Goal: Task Accomplishment & Management: Complete application form

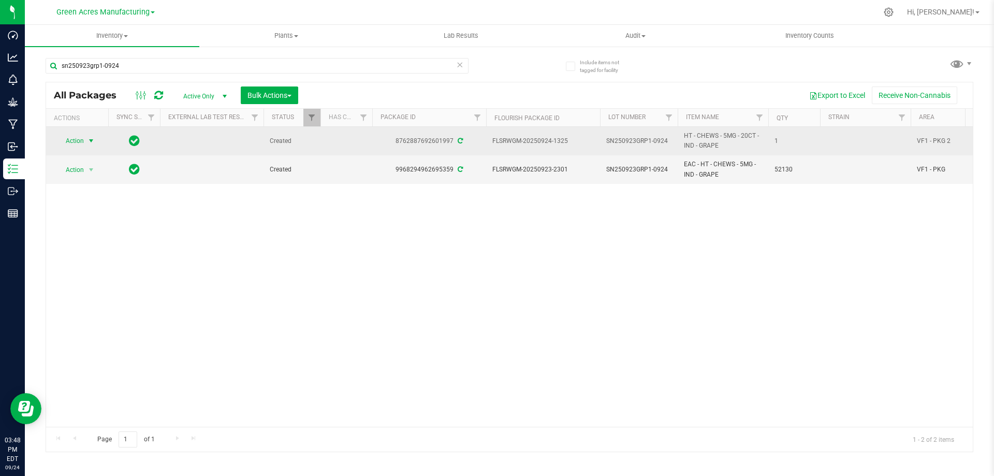
click at [79, 139] on span "Action" at bounding box center [70, 141] width 28 height 14
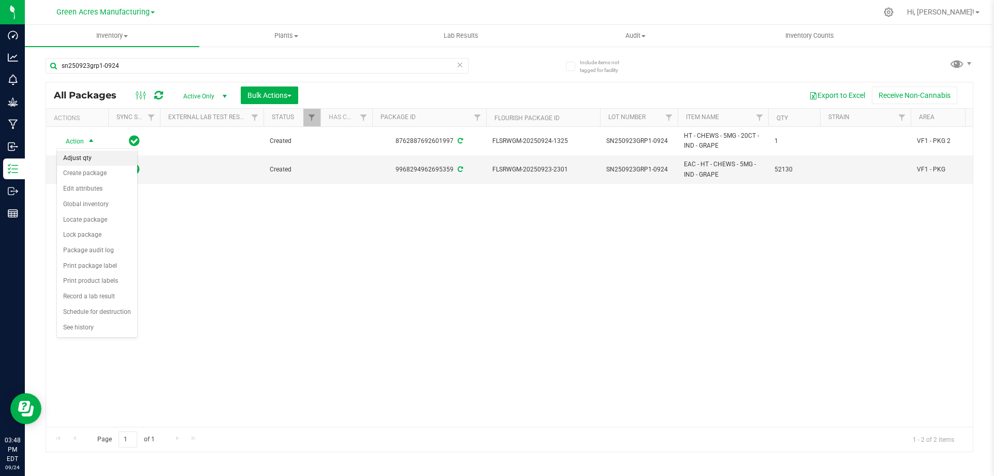
click at [86, 160] on li "Adjust qty" at bounding box center [97, 159] width 80 height 16
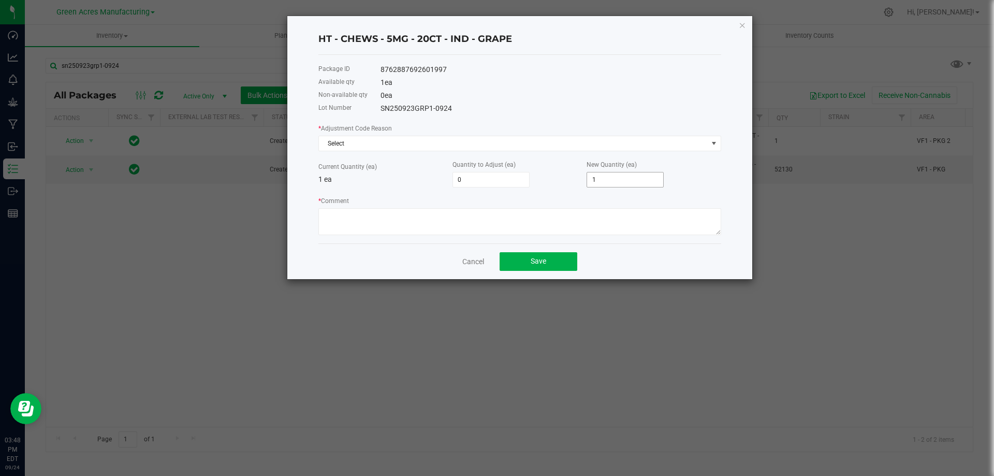
click at [601, 180] on input "1" at bounding box center [625, 179] width 76 height 14
type input "-1"
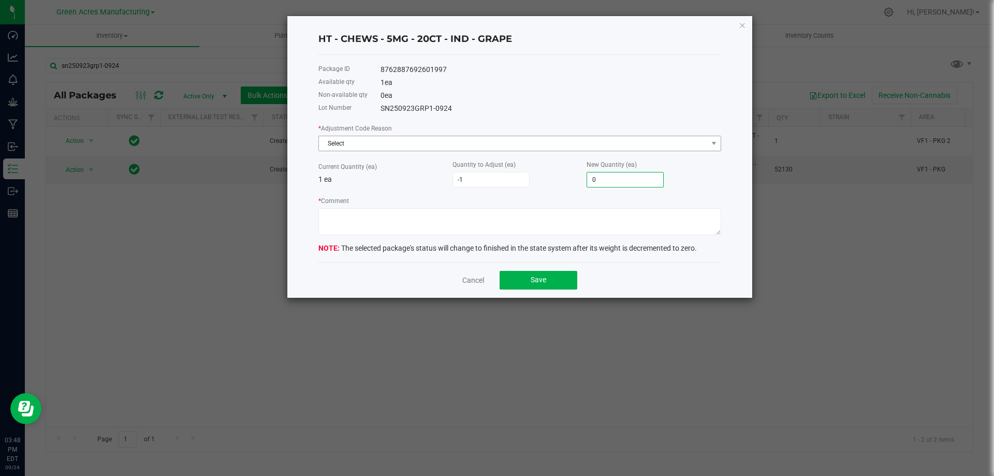
type input "0"
click at [504, 139] on span "Select" at bounding box center [513, 143] width 389 height 14
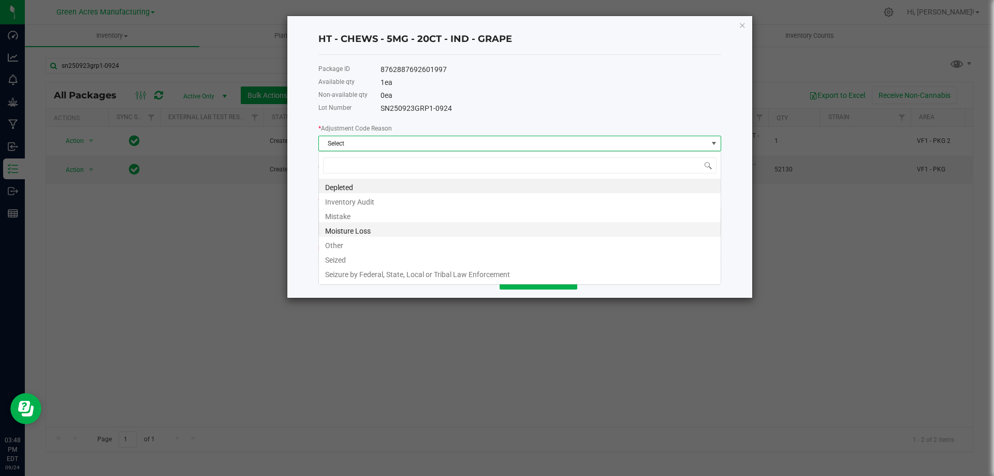
scroll to position [16, 403]
click at [345, 246] on li "Other" at bounding box center [520, 244] width 402 height 14
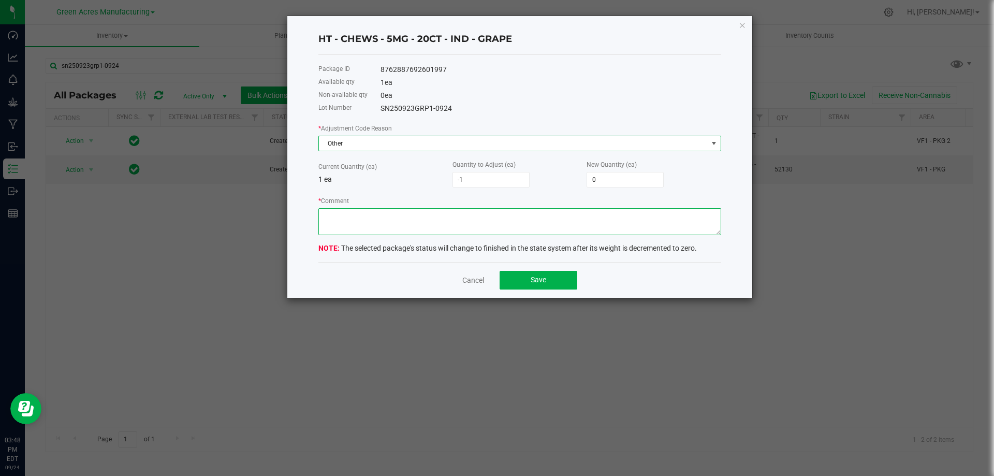
click at [389, 225] on textarea "* Comment" at bounding box center [519, 221] width 403 height 27
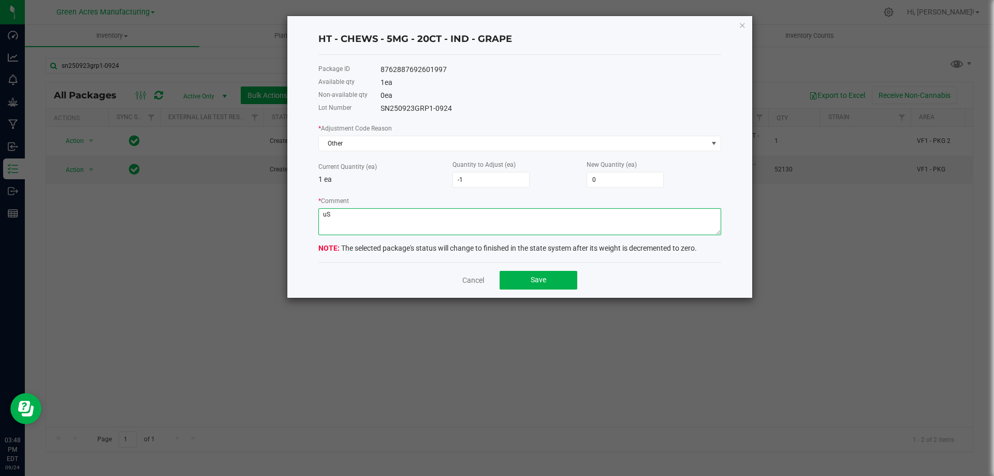
type textarea "u"
type textarea "Used for batch labels"
click at [556, 278] on button "Save" at bounding box center [539, 280] width 78 height 19
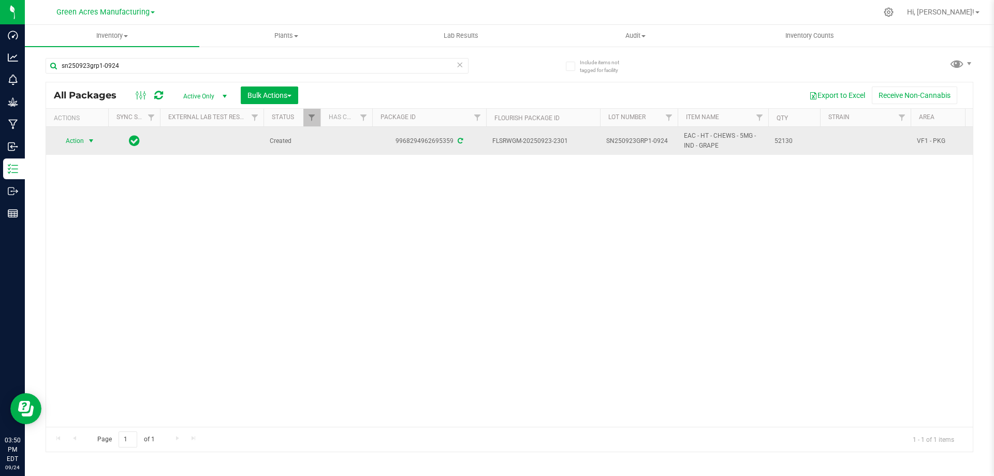
click at [70, 138] on span "Action" at bounding box center [70, 141] width 28 height 14
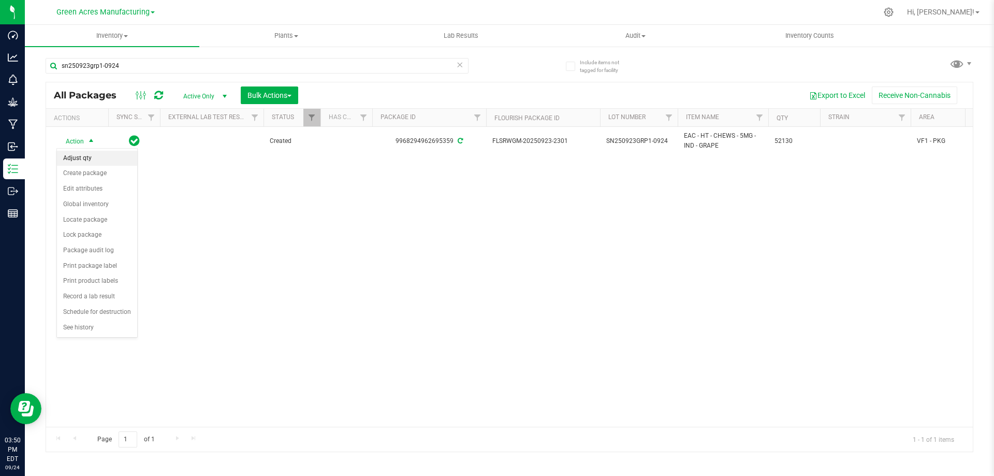
click at [93, 157] on li "Adjust qty" at bounding box center [97, 159] width 80 height 16
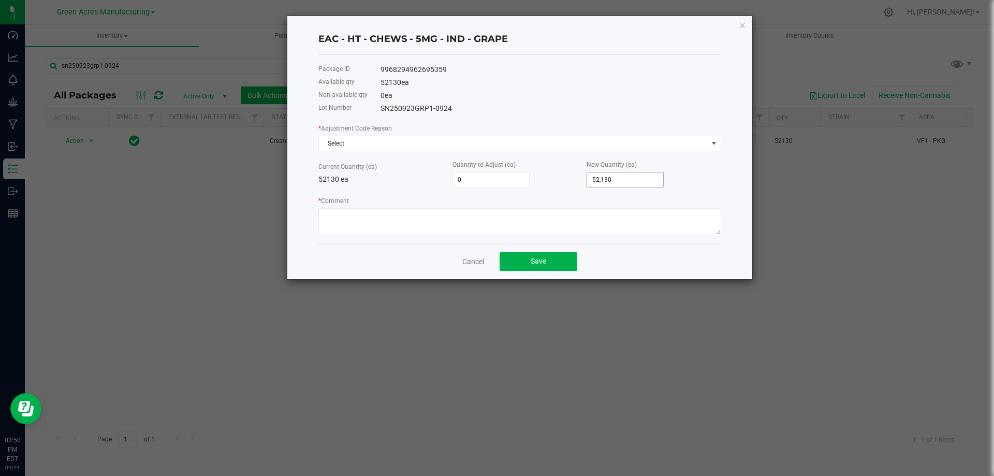
type input "52130"
click at [636, 180] on input "52130" at bounding box center [625, 179] width 76 height 14
type input "-52,125"
type input "5"
type input "-52,078"
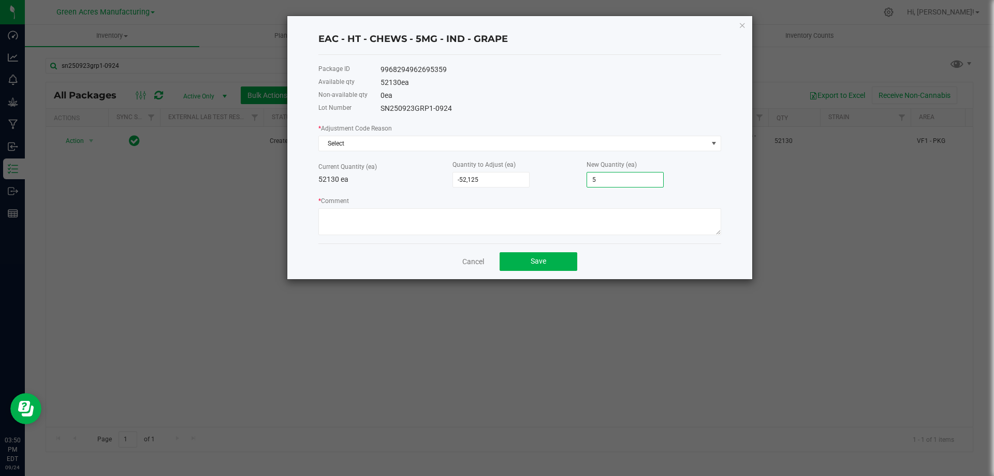
type input "52"
type input "-51,609"
type input "521"
type input "-46,912"
type input "5218"
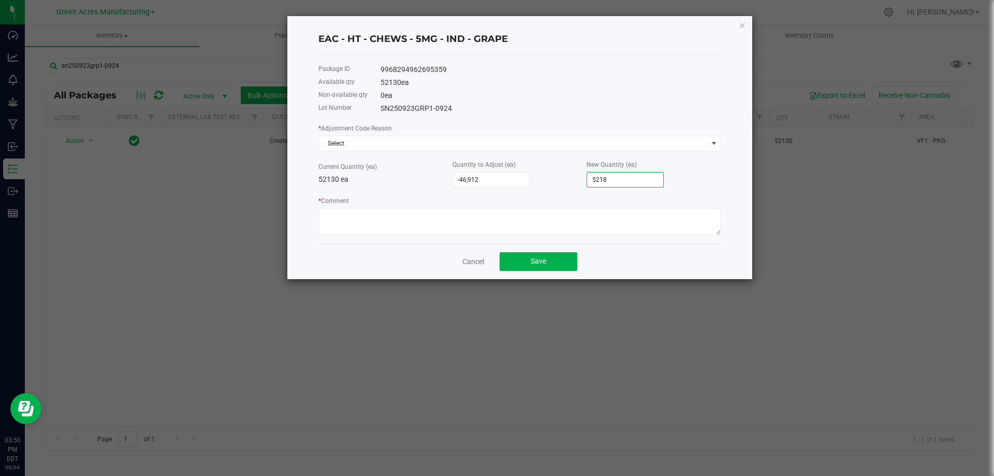
type input "55"
type input "52,185"
click at [687, 182] on div "New Quantity (ea) 52,185" at bounding box center [654, 173] width 134 height 28
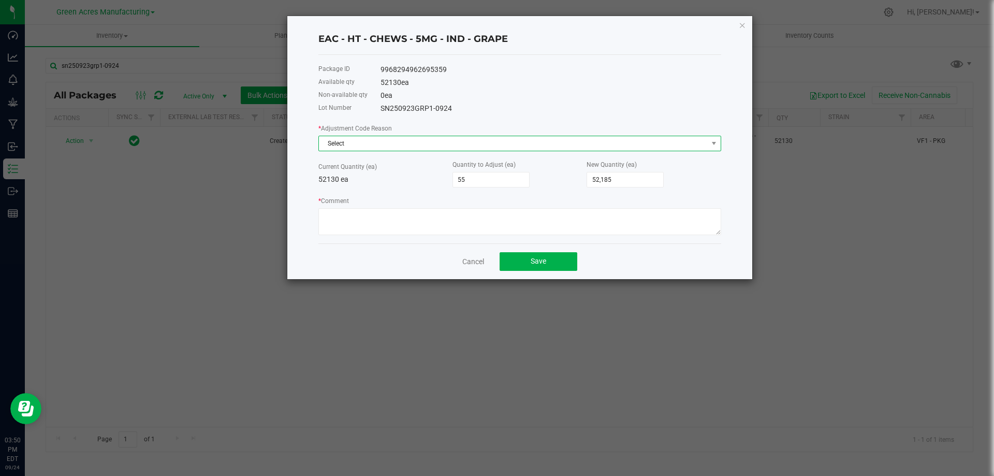
click at [400, 141] on span "Select" at bounding box center [513, 143] width 389 height 14
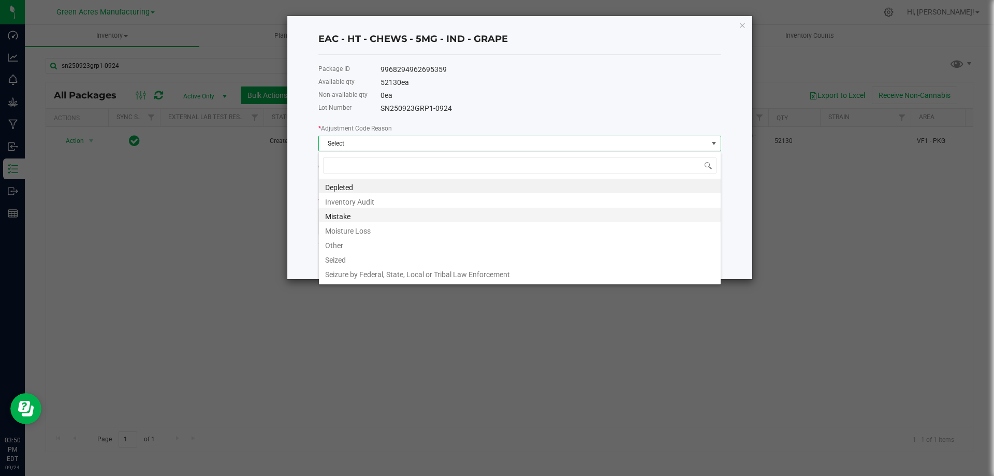
click at [351, 217] on li "Mistake" at bounding box center [520, 215] width 402 height 14
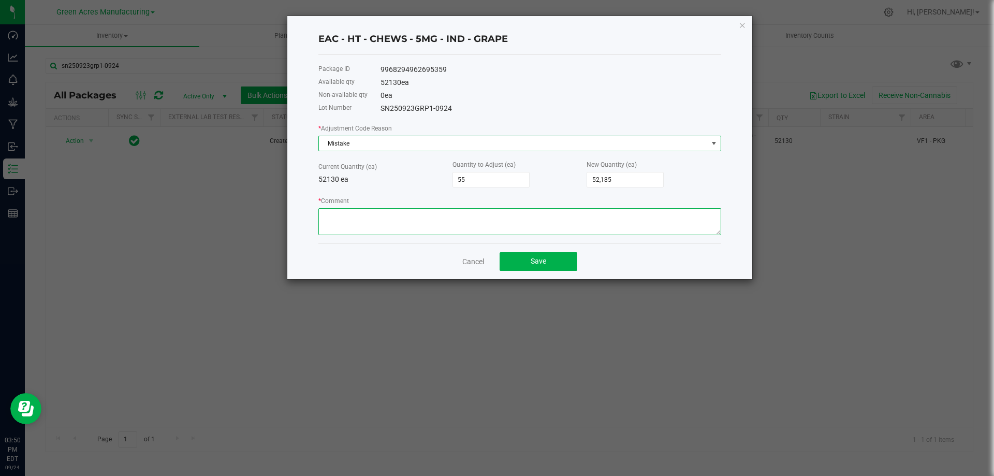
click at [425, 229] on textarea "* Comment" at bounding box center [519, 221] width 403 height 27
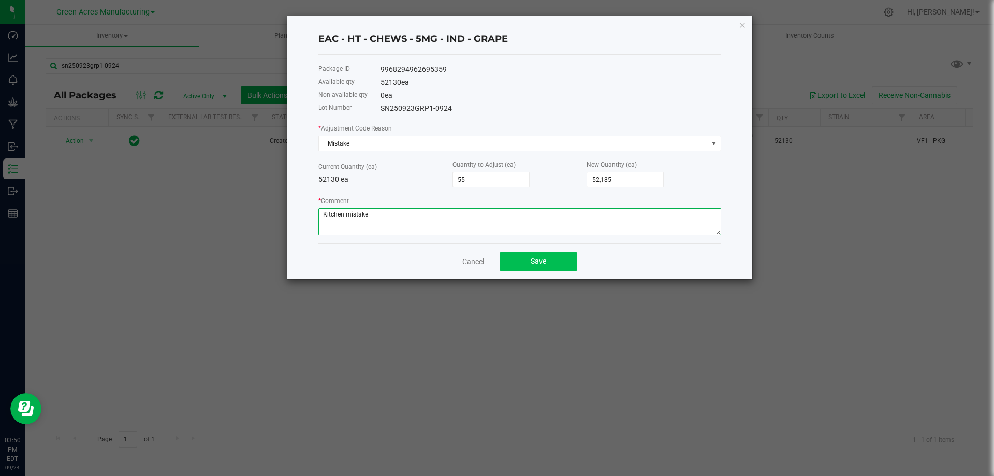
type textarea "Kitchen mistake"
click at [547, 262] on button "Save" at bounding box center [539, 261] width 78 height 19
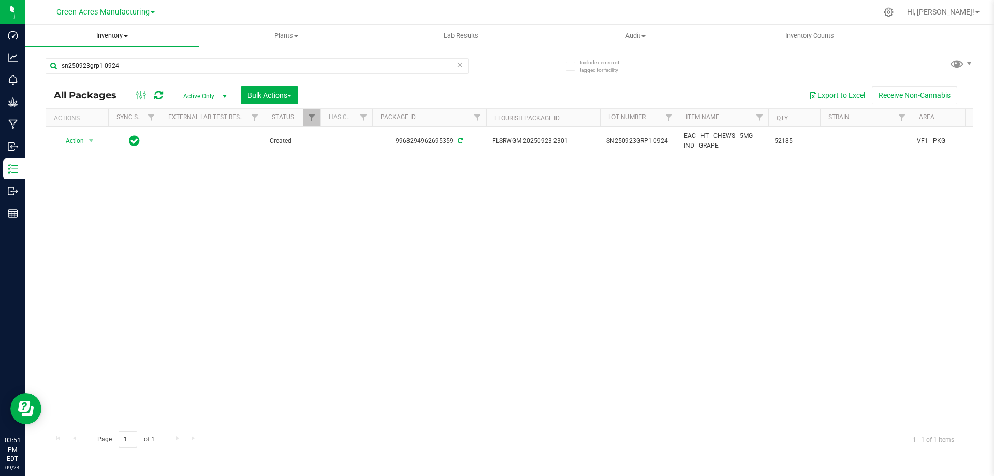
click at [108, 34] on span "Inventory" at bounding box center [112, 35] width 175 height 9
click at [129, 123] on li "From bill of materials" at bounding box center [112, 125] width 175 height 12
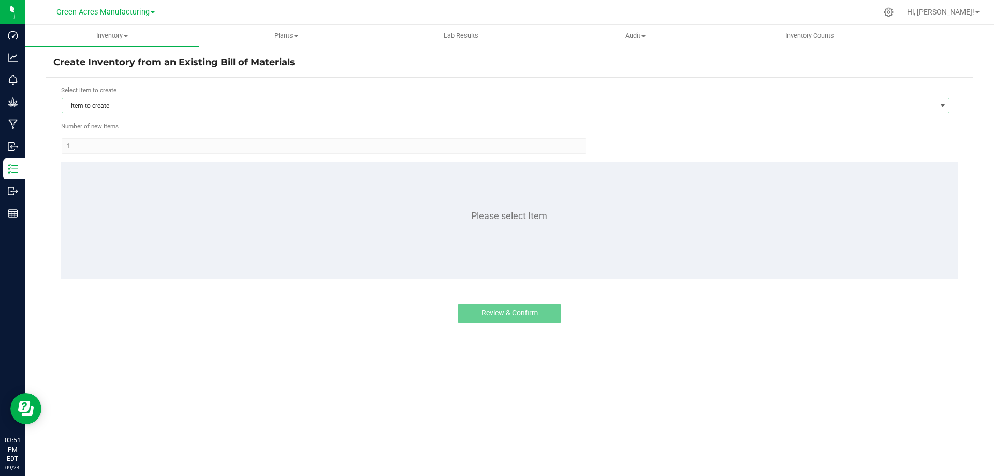
click at [317, 108] on span "Item to create" at bounding box center [499, 105] width 874 height 14
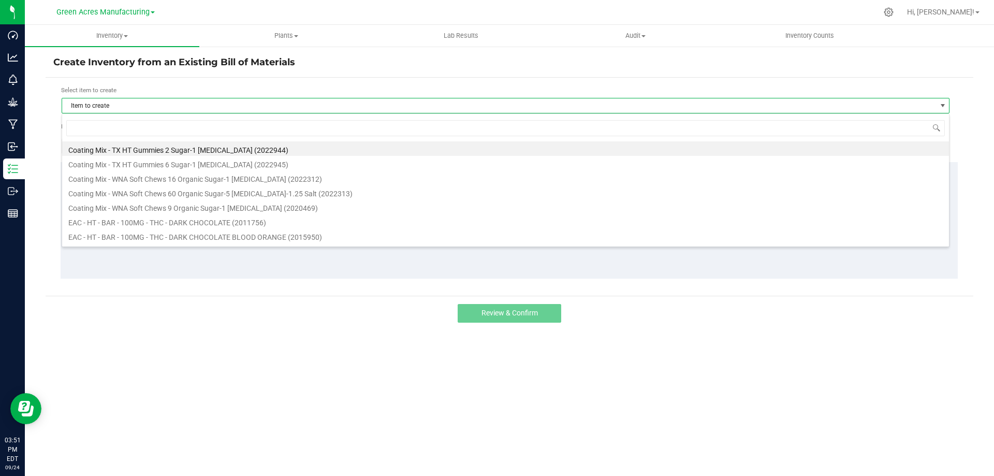
scroll to position [16, 888]
type input "grape"
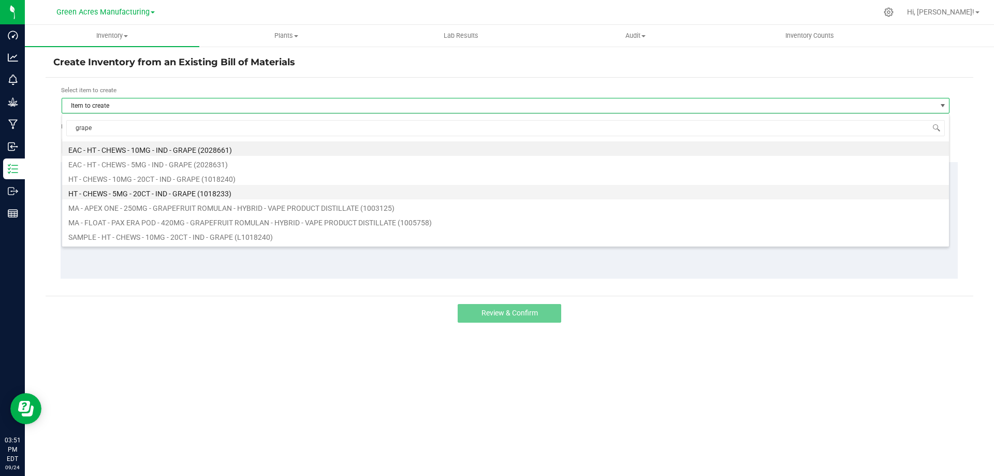
click at [193, 198] on li "HT - CHEWS - 5MG - 20CT - IND - GRAPE (1018233)" at bounding box center [505, 192] width 887 height 14
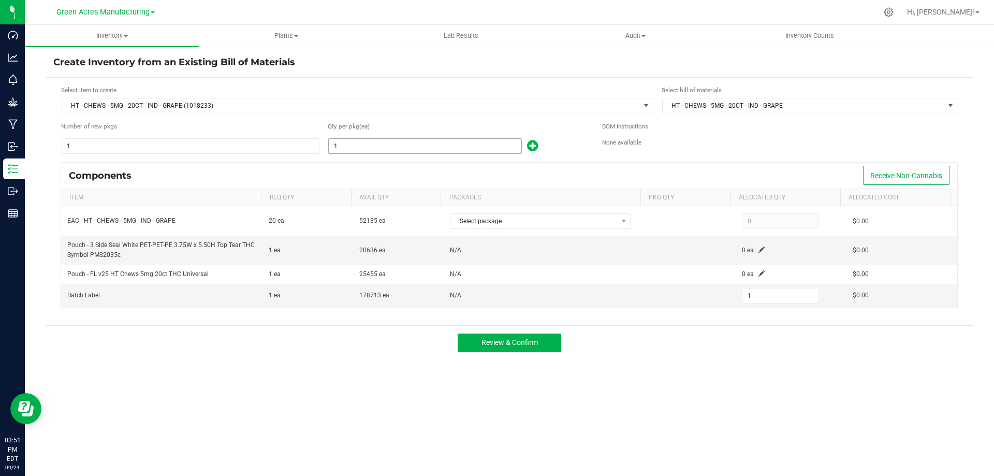
click at [380, 149] on input "1" at bounding box center [425, 146] width 193 height 14
type input "2"
type input "25"
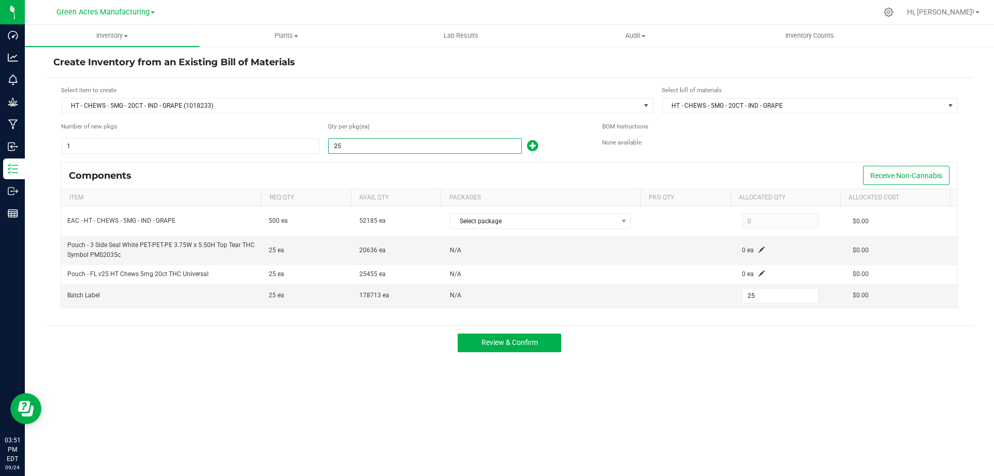
type input "259"
type input "2592"
type input "2,592"
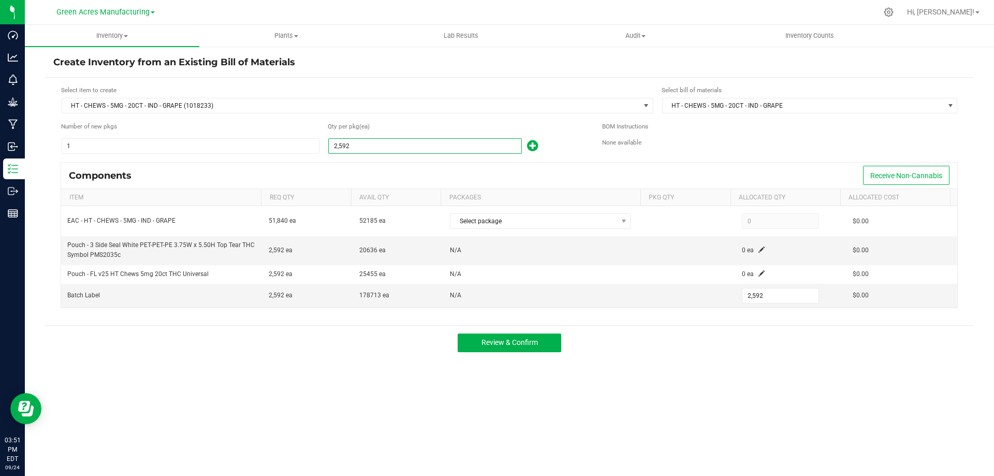
click at [410, 170] on div "Components Receive Non-Cannabis" at bounding box center [509, 176] width 896 height 26
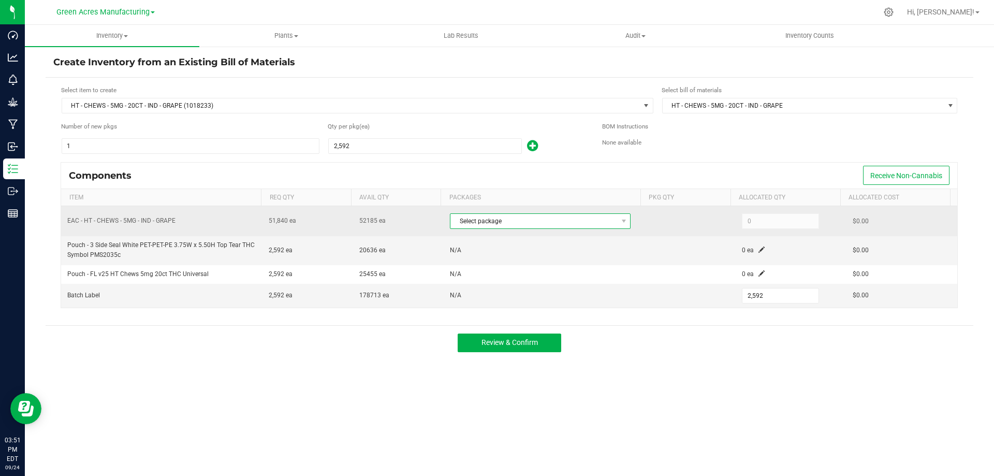
click at [501, 220] on span "Select package" at bounding box center [534, 221] width 167 height 14
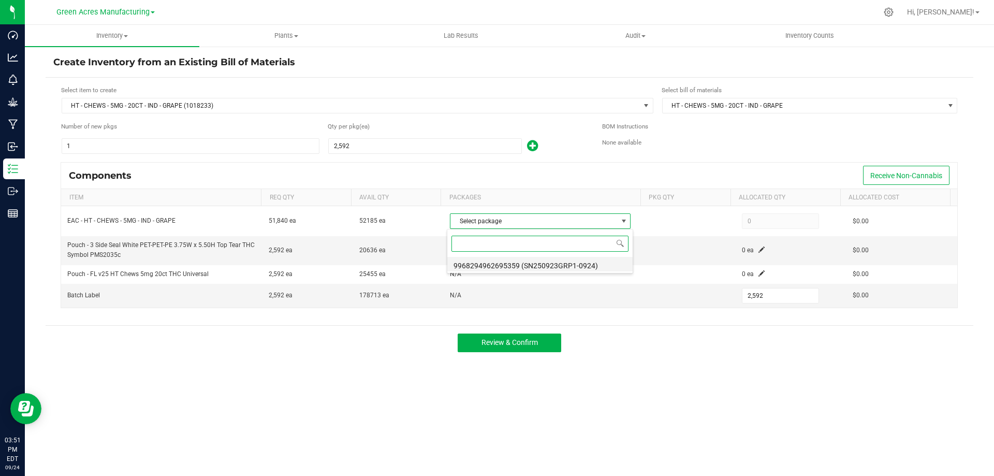
click at [515, 265] on li "9968294962695359 (SN250923GRP1-0924)" at bounding box center [539, 264] width 185 height 14
type input "51,840"
click at [514, 175] on div "Components Receive Non-Cannabis" at bounding box center [509, 176] width 896 height 26
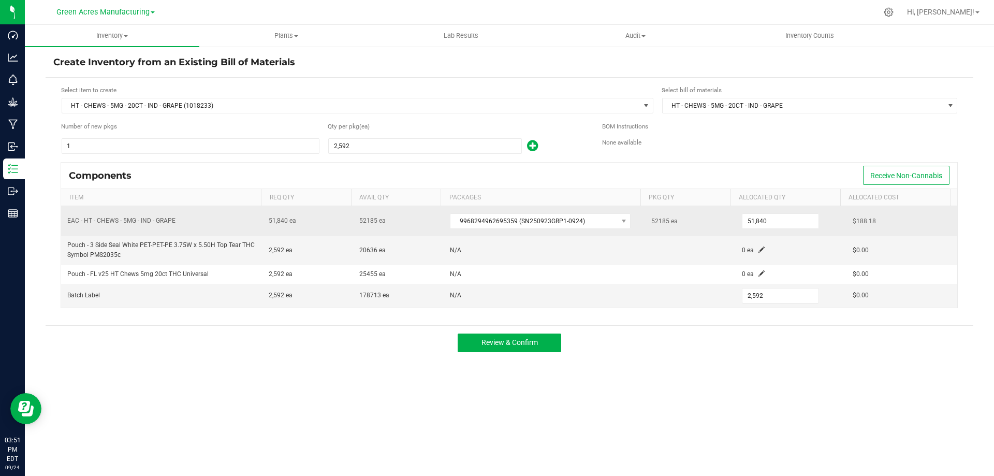
drag, startPoint x: 386, startPoint y: 219, endPoint x: 264, endPoint y: 214, distance: 122.3
click at [264, 214] on tr "EAC - HT - CHEWS - 5MG - IND - GRAPE 51,840 ea 52185 ea 9968294962695359 (SN250…" at bounding box center [509, 221] width 896 height 30
click at [327, 235] on td "51,840 ea" at bounding box center [308, 221] width 91 height 30
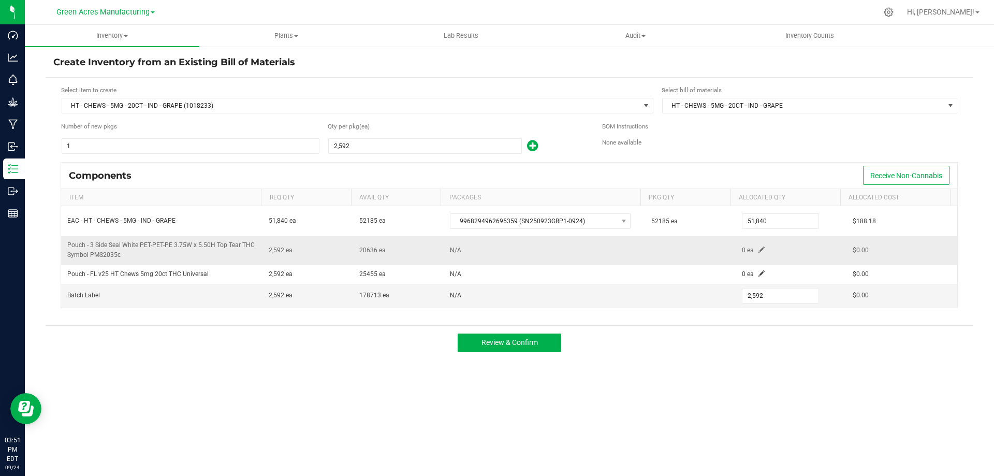
click at [759, 252] on span at bounding box center [762, 249] width 6 height 6
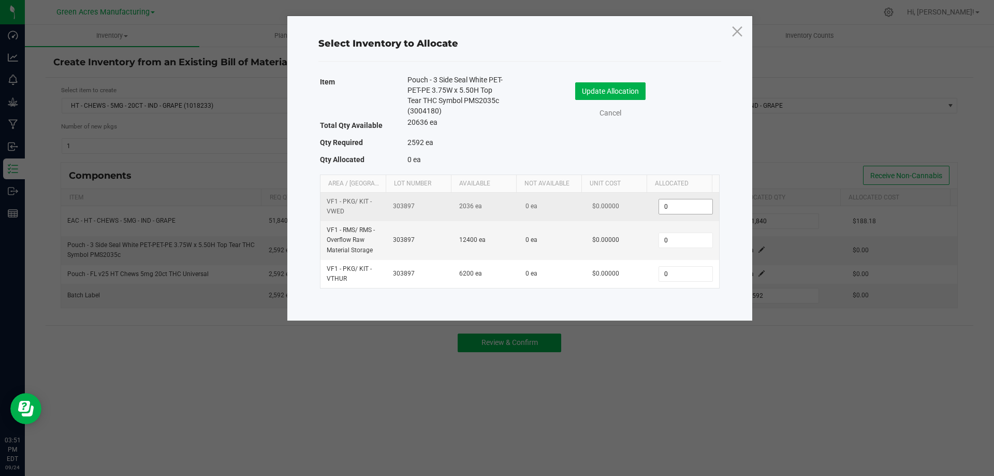
click at [673, 208] on input "0" at bounding box center [685, 206] width 53 height 14
type input "2"
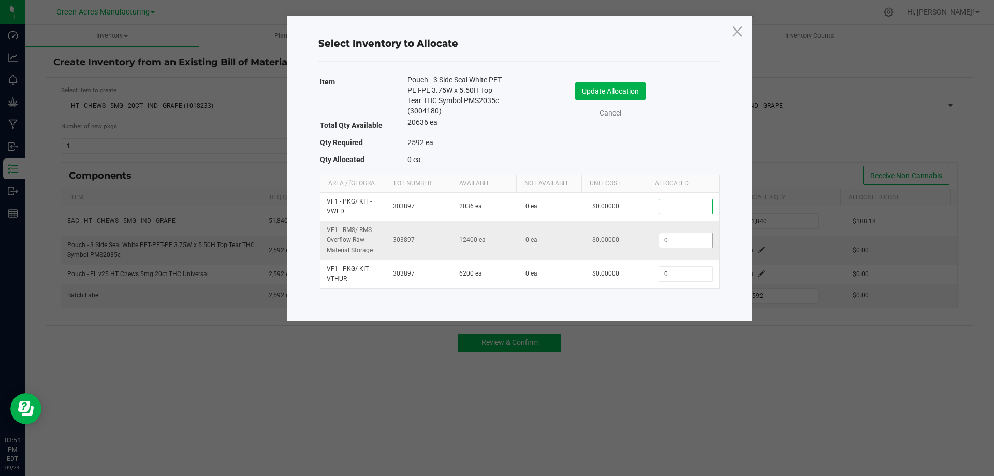
click at [685, 241] on input "0" at bounding box center [685, 240] width 53 height 14
type input "2,592"
click at [625, 94] on button "Update Allocation" at bounding box center [610, 91] width 70 height 18
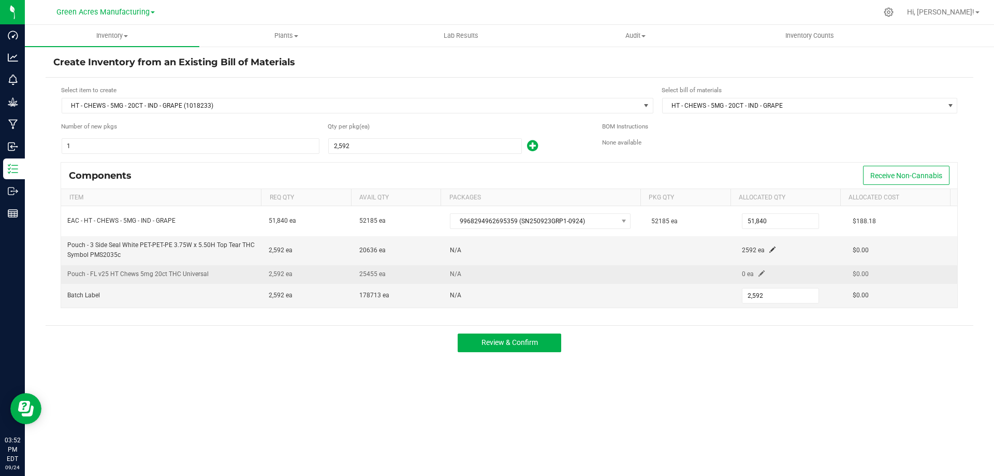
click at [759, 273] on span at bounding box center [762, 273] width 6 height 6
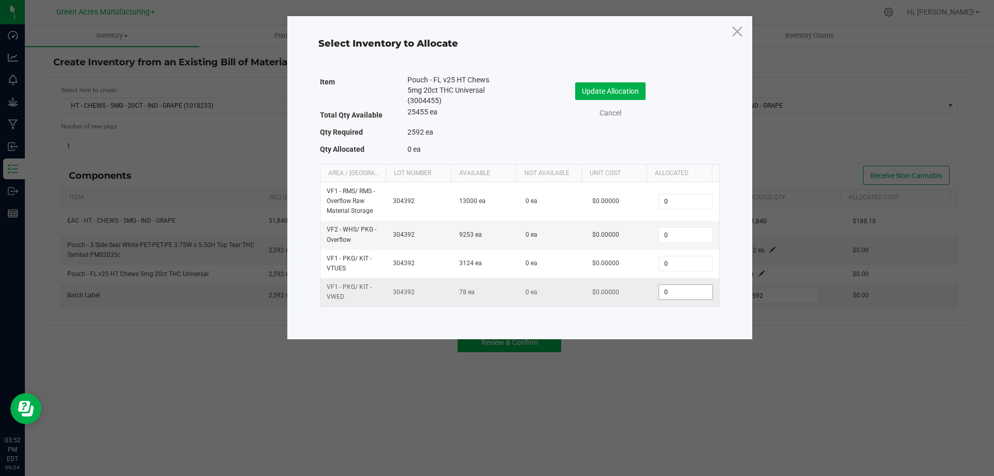
click at [678, 295] on input "0" at bounding box center [685, 292] width 53 height 14
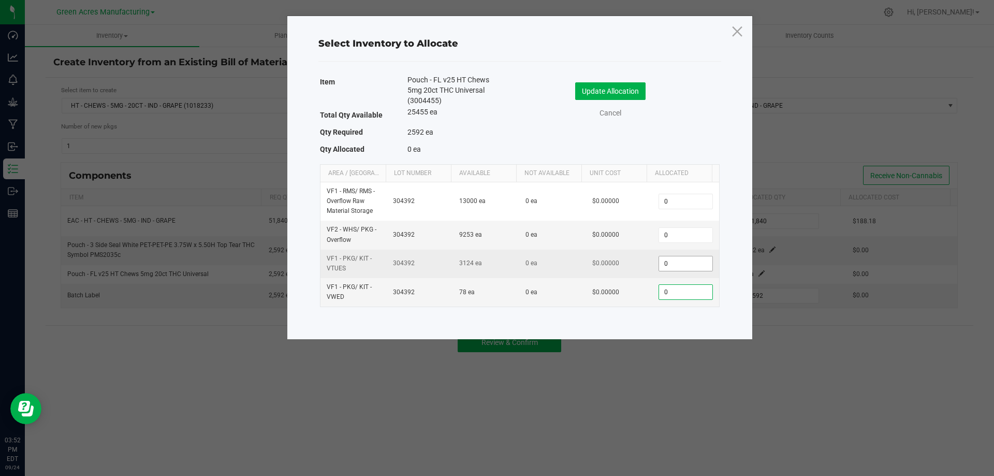
click at [677, 266] on input "0" at bounding box center [685, 263] width 53 height 14
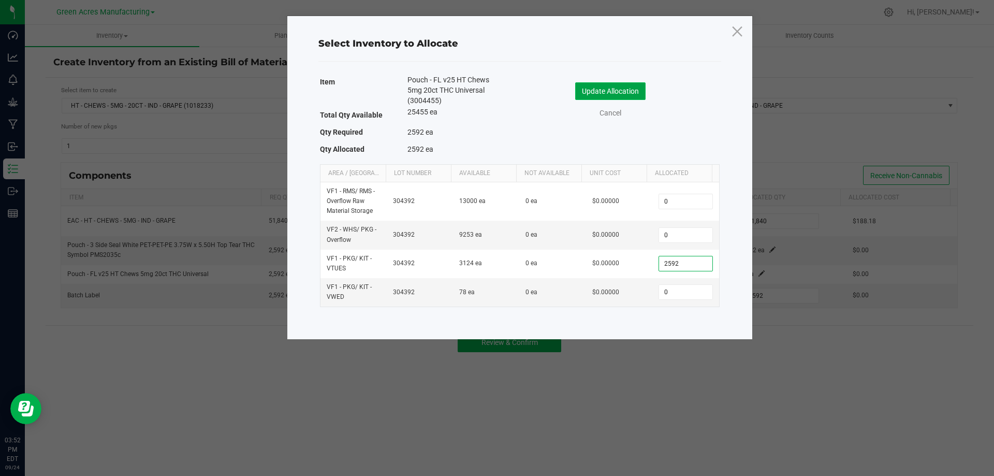
type input "2,592"
click at [639, 94] on button "Update Allocation" at bounding box center [610, 91] width 70 height 18
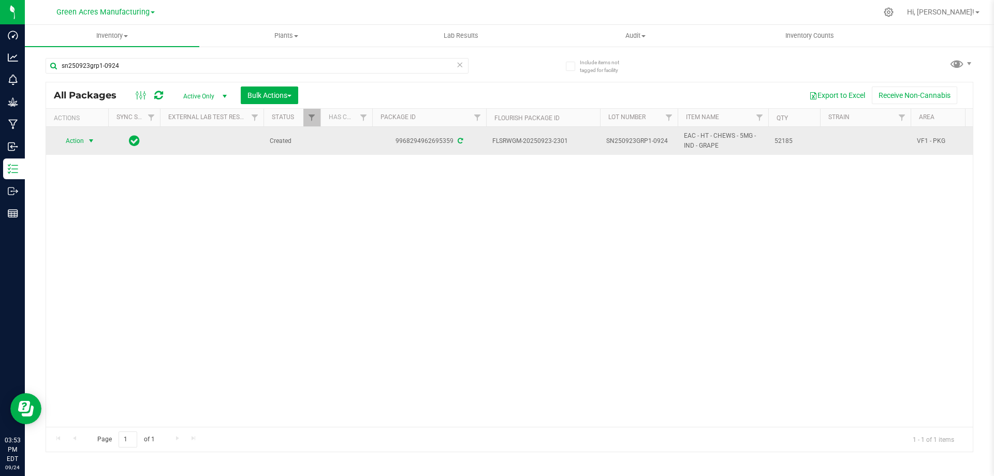
click at [70, 139] on span "Action" at bounding box center [70, 141] width 28 height 14
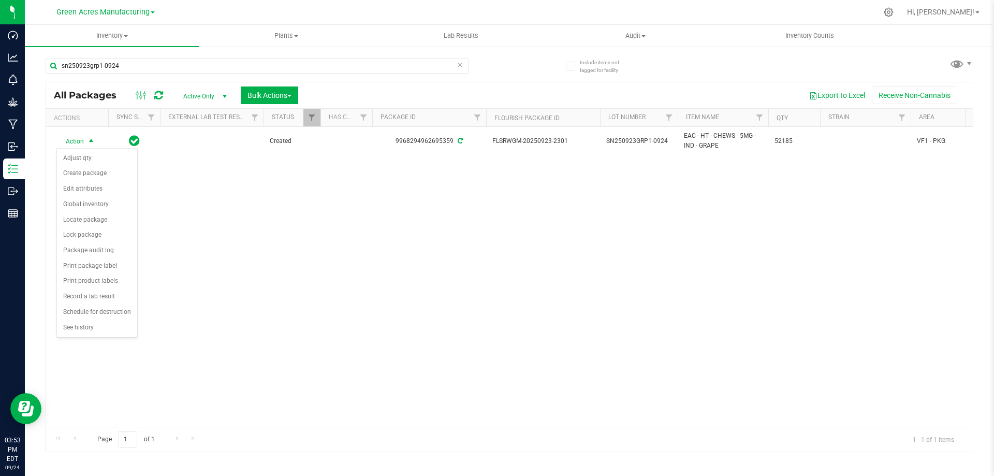
click at [238, 265] on div "Action Action Adjust qty Create package Edit attributes Global inventory Locate…" at bounding box center [509, 277] width 927 height 300
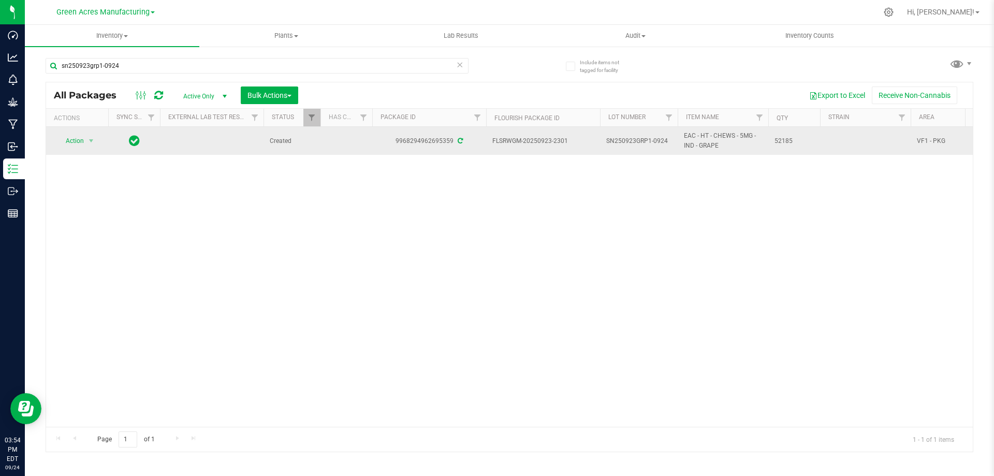
click at [74, 146] on span "Action" at bounding box center [70, 141] width 28 height 14
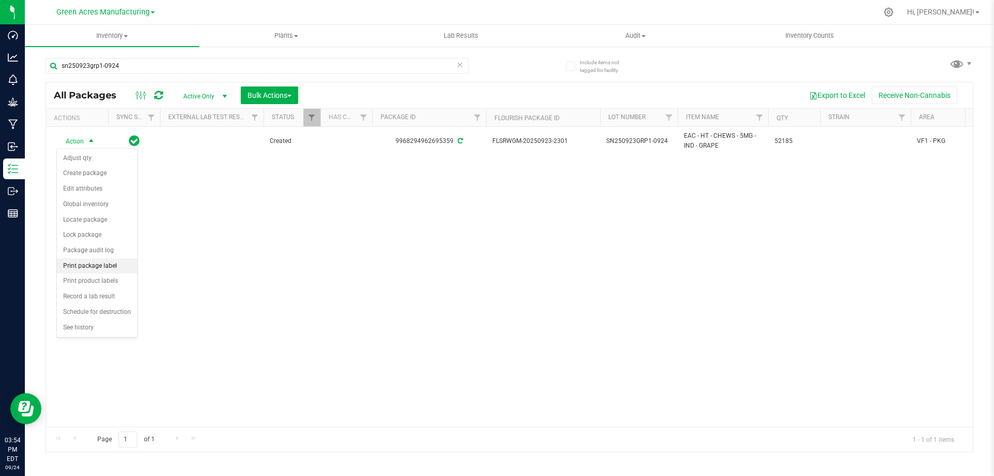
click at [106, 263] on li "Print package label" at bounding box center [97, 266] width 80 height 16
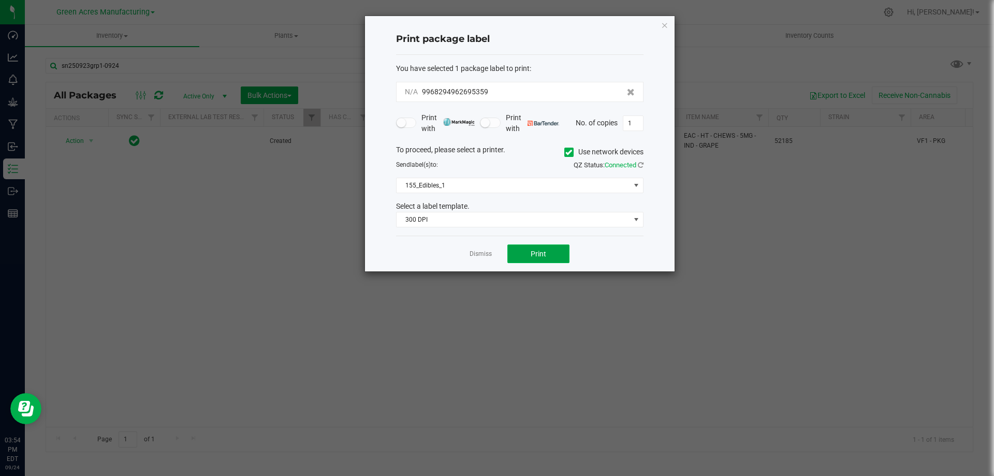
click at [543, 256] on span "Print" at bounding box center [539, 254] width 16 height 8
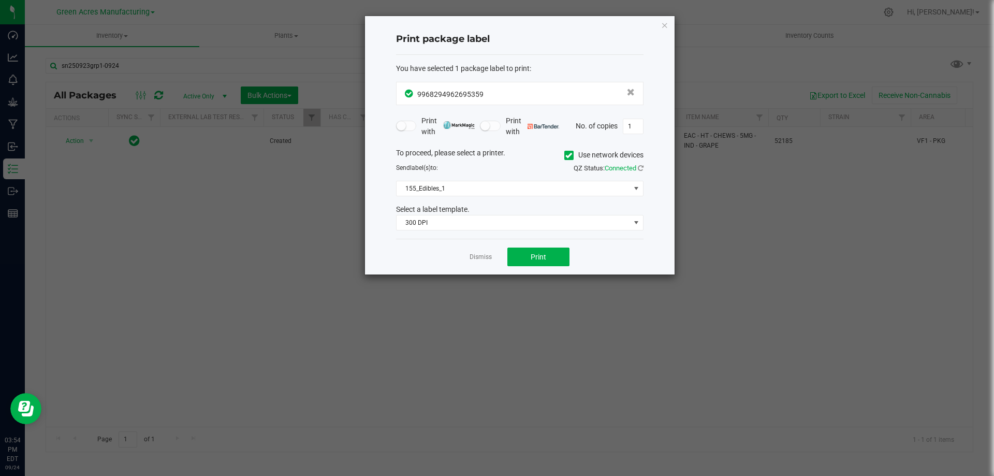
click at [483, 258] on link "Dismiss" at bounding box center [481, 257] width 22 height 9
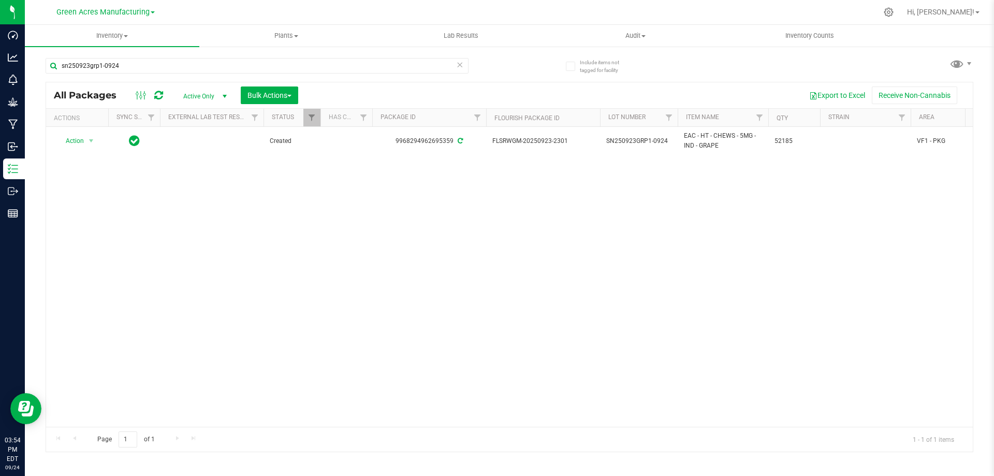
drag, startPoint x: 420, startPoint y: 249, endPoint x: 404, endPoint y: 242, distance: 18.1
click at [421, 249] on div "Action Action Adjust qty Create package Edit attributes Global inventory Locate…" at bounding box center [509, 277] width 927 height 300
click at [120, 37] on span "Inventory" at bounding box center [112, 35] width 175 height 9
click at [122, 127] on li "From bill of materials" at bounding box center [112, 125] width 175 height 12
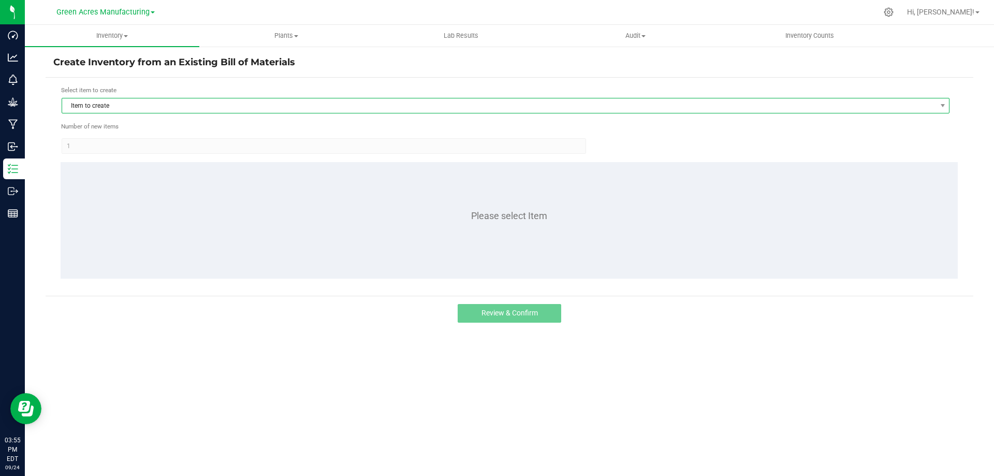
click at [328, 111] on span "Item to create" at bounding box center [499, 105] width 874 height 14
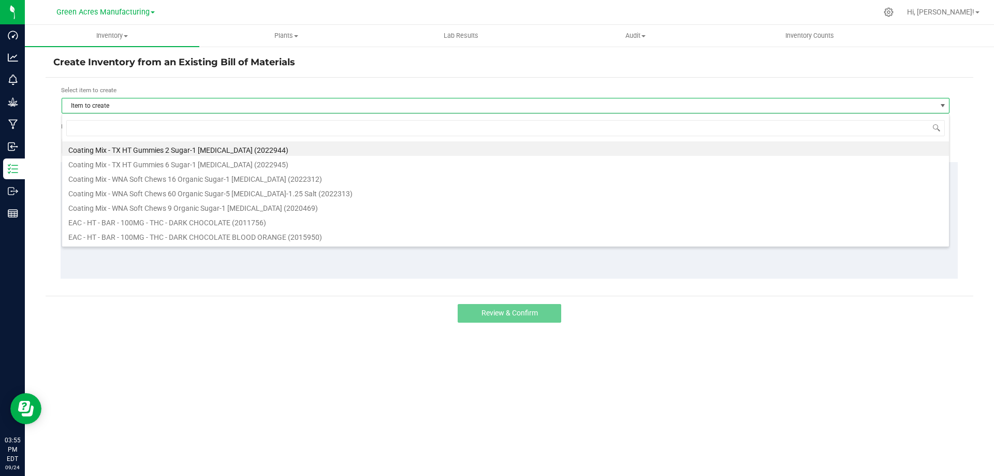
scroll to position [16, 888]
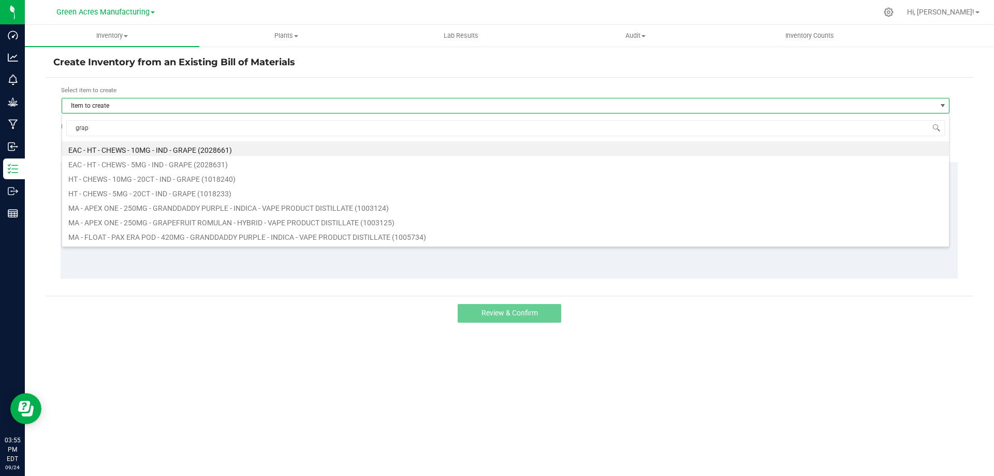
type input "grape"
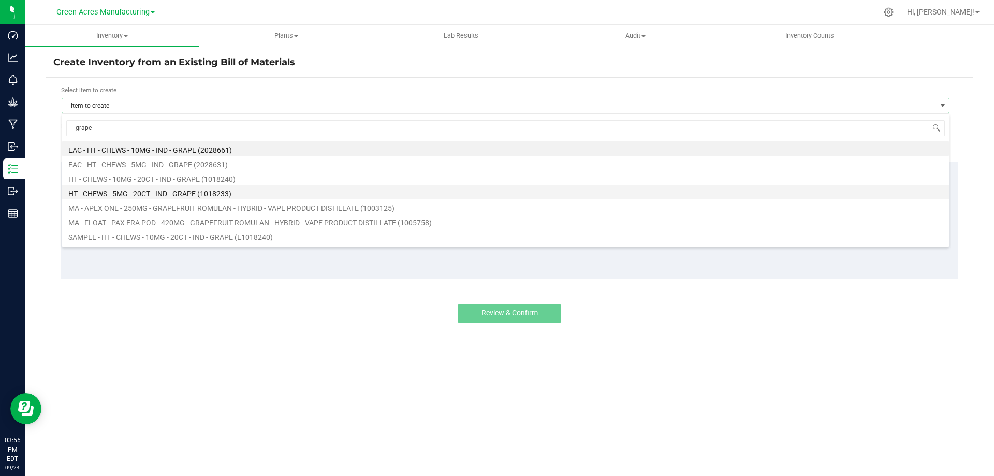
click at [191, 190] on li "HT - CHEWS - 5MG - 20CT - IND - GRAPE (1018233)" at bounding box center [505, 192] width 887 height 14
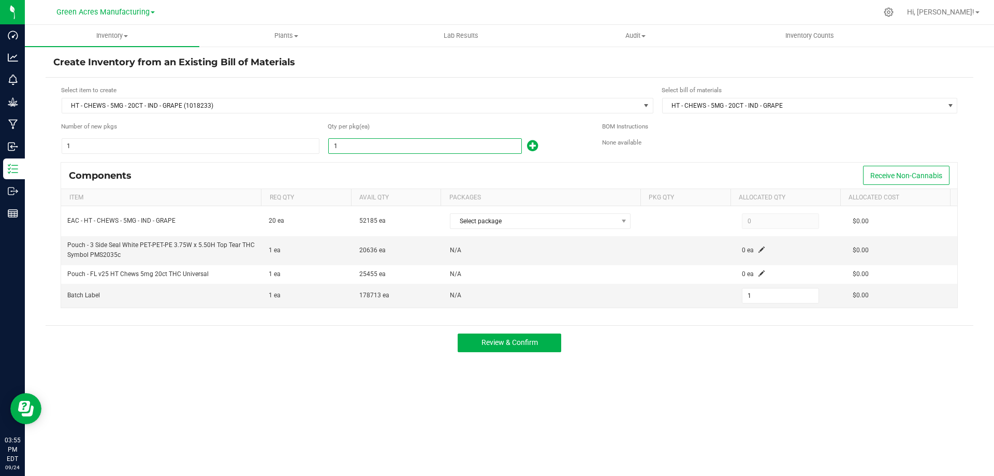
click at [381, 144] on input "1" at bounding box center [425, 146] width 193 height 14
type input "2"
type input "25"
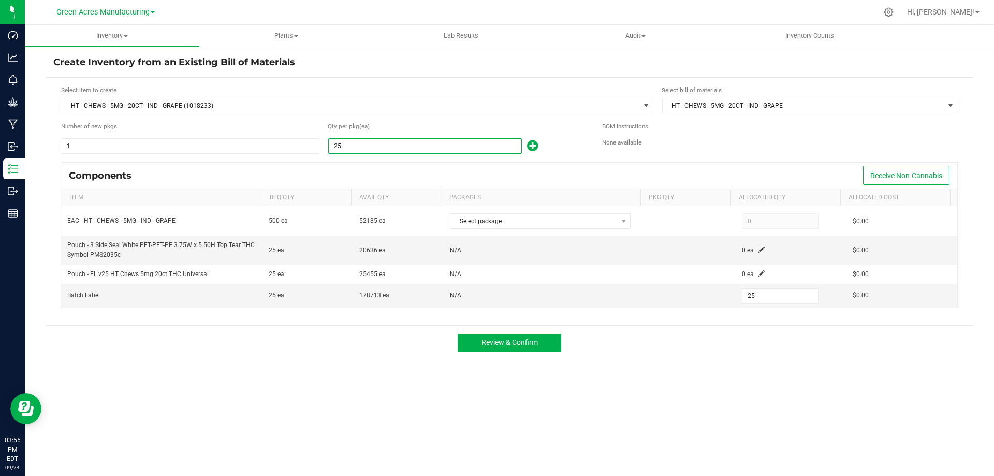
type input "259"
type input "2592"
type input "2,592"
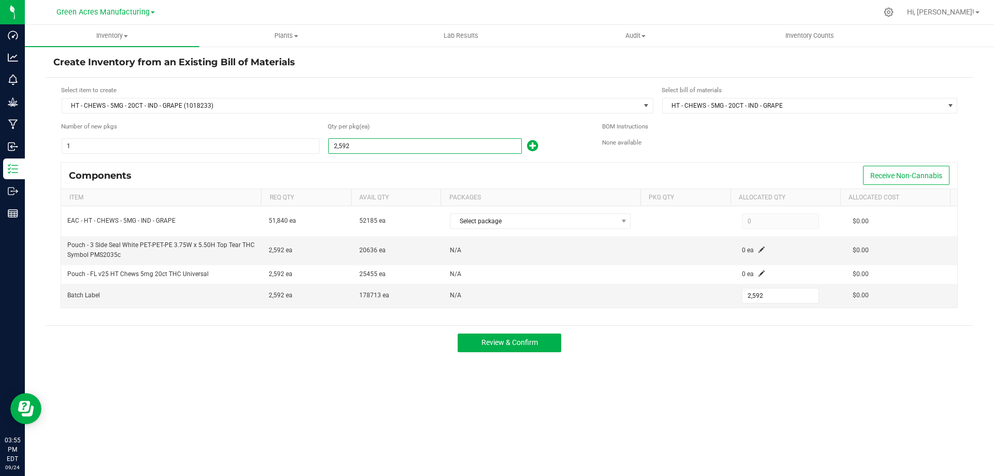
click at [421, 176] on div "Components Receive Non-Cannabis" at bounding box center [509, 176] width 896 height 26
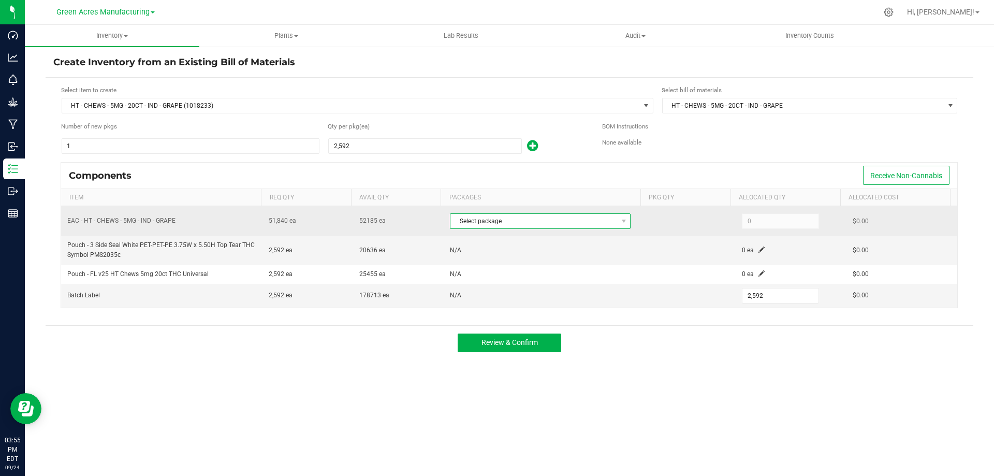
click at [599, 222] on span "Select package" at bounding box center [534, 221] width 167 height 14
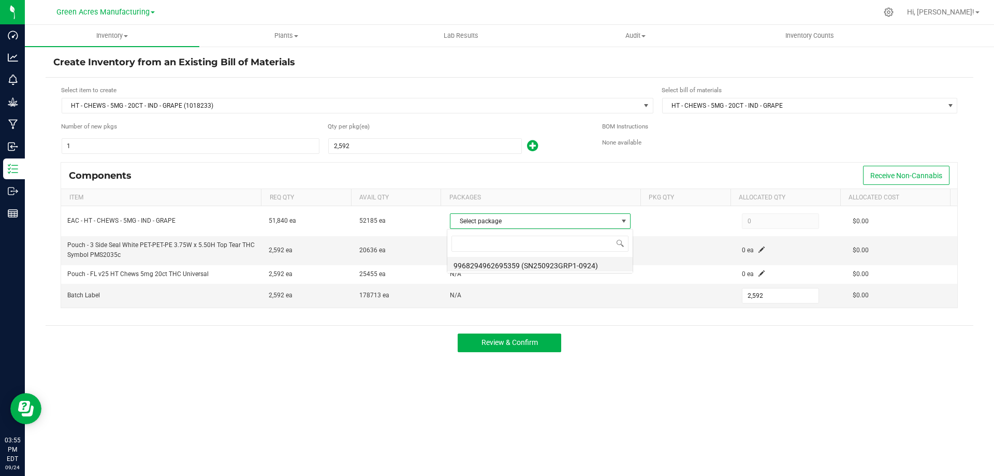
scroll to position [16, 179]
click at [601, 265] on li "9968294962695359 (SN250923GRP1-0924)" at bounding box center [539, 264] width 185 height 14
type input "51,840"
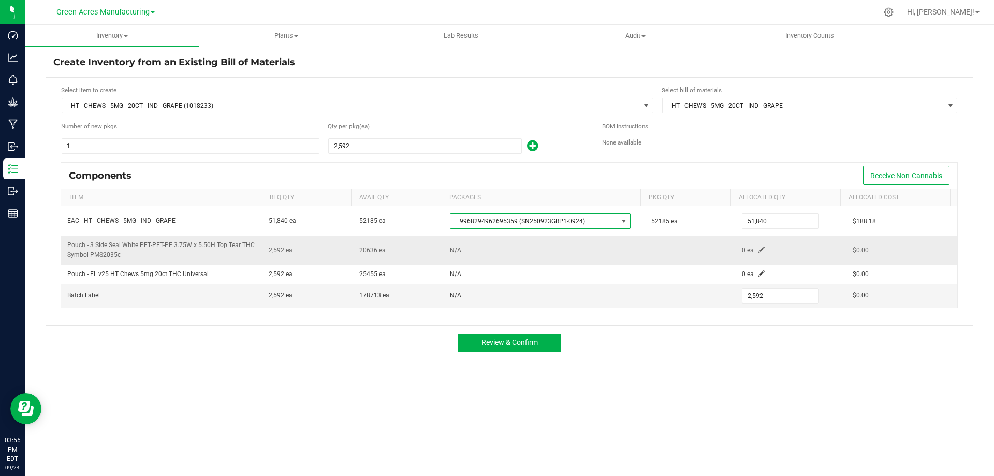
click at [759, 250] on span at bounding box center [762, 249] width 6 height 6
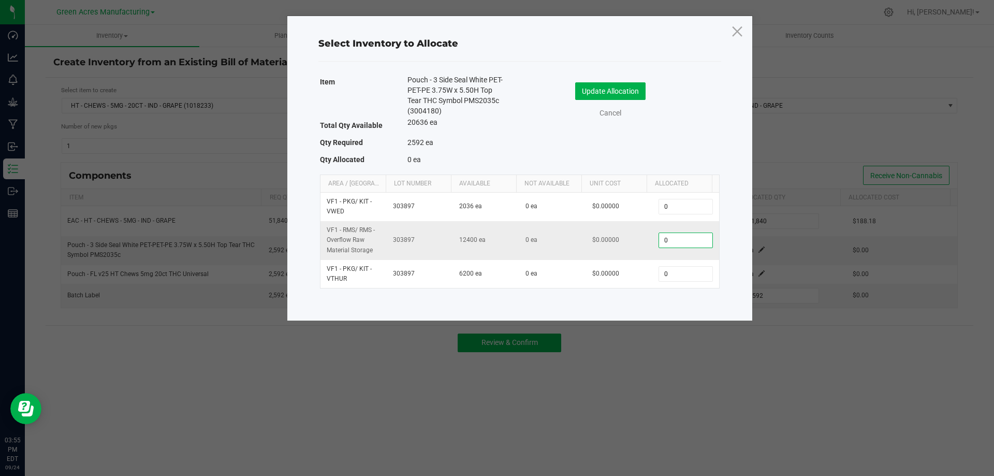
click at [688, 242] on input "0" at bounding box center [685, 240] width 53 height 14
type input "2,592"
click at [631, 88] on button "Update Allocation" at bounding box center [610, 91] width 70 height 18
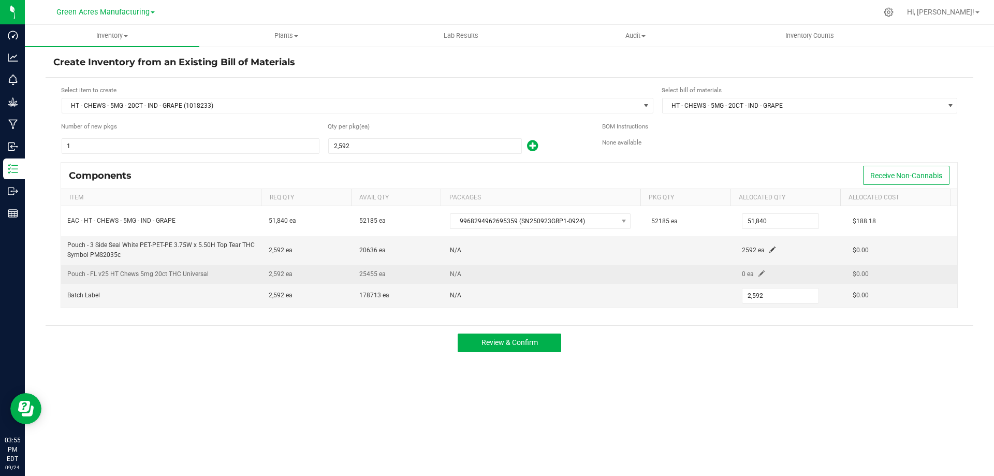
click at [759, 273] on span at bounding box center [762, 273] width 6 height 6
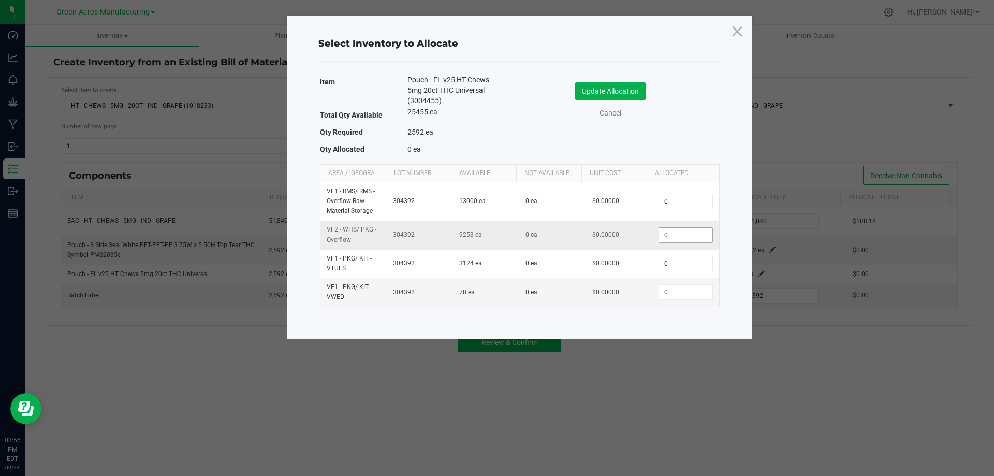
click at [678, 234] on input "0" at bounding box center [685, 235] width 53 height 14
type input "2,592"
click at [604, 92] on button "Update Allocation" at bounding box center [610, 91] width 70 height 18
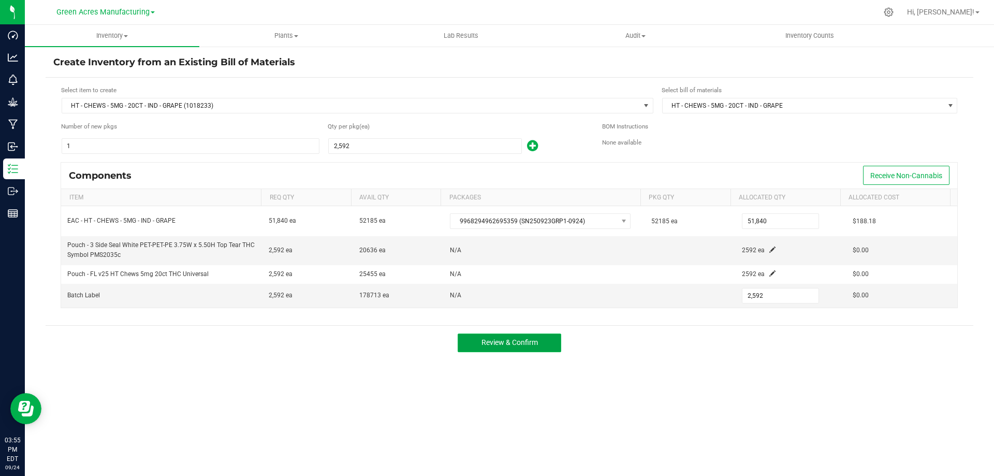
click at [530, 346] on span "Review & Confirm" at bounding box center [510, 342] width 56 height 8
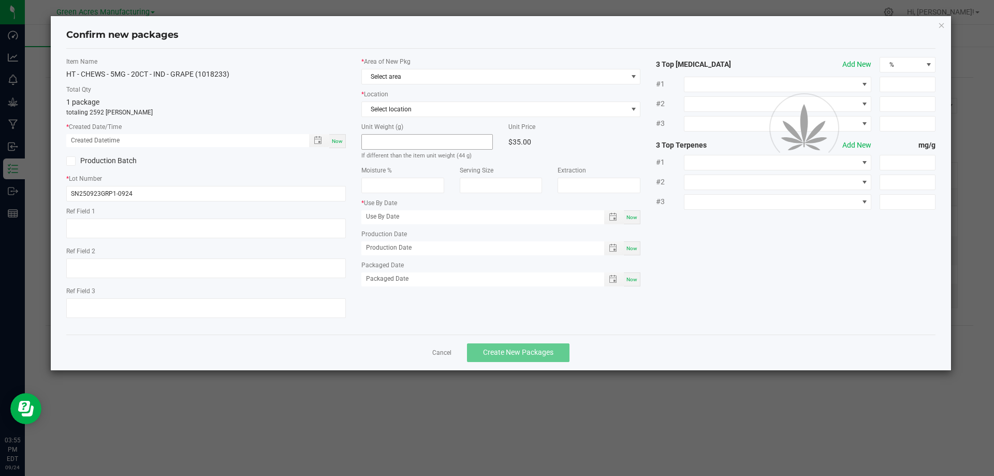
type input "04/05/2026"
click at [337, 142] on span "Now" at bounding box center [337, 141] width 11 height 6
type input "09/24/2025 03:55 PM"
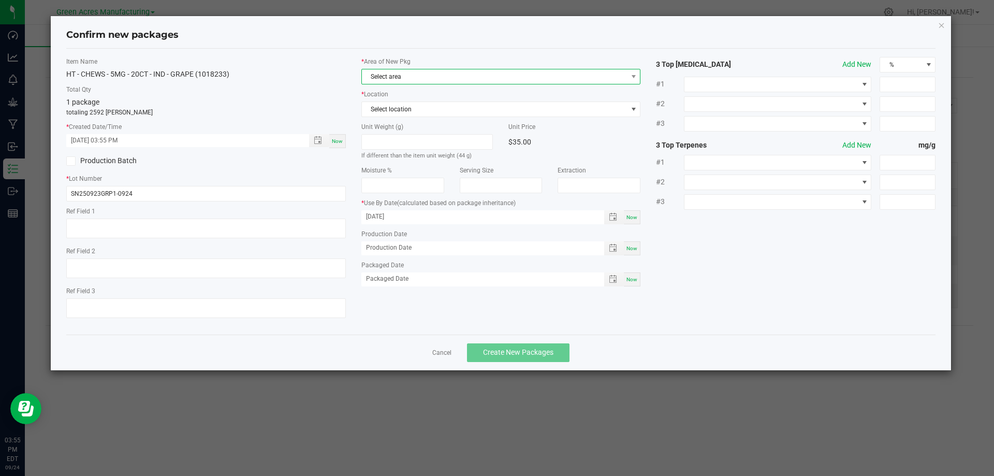
click at [396, 72] on span "Select area" at bounding box center [495, 76] width 266 height 14
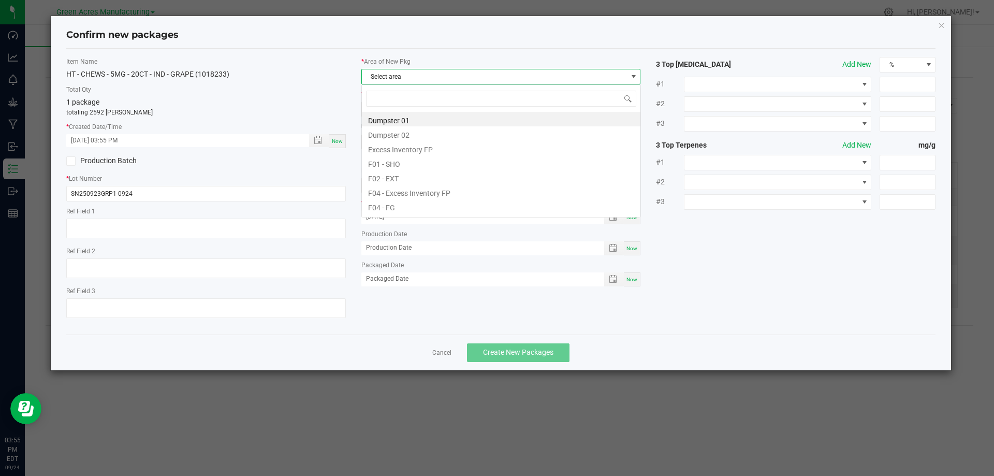
scroll to position [16, 280]
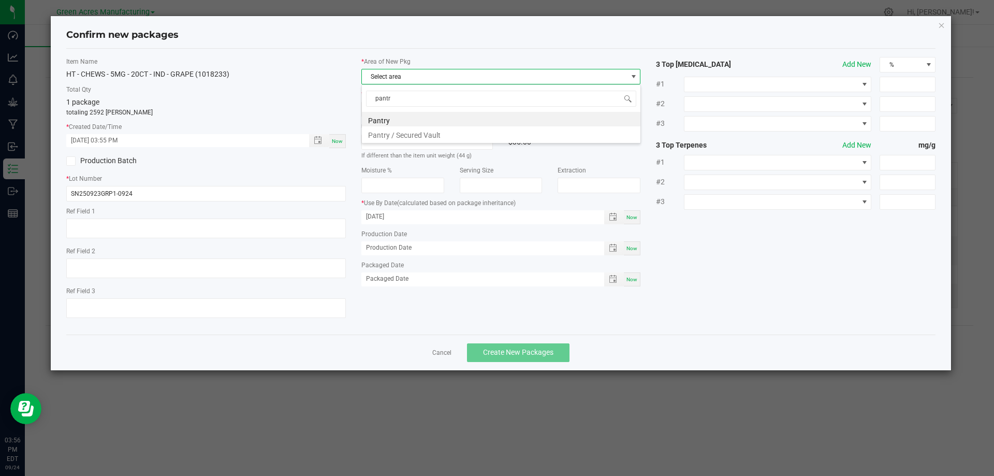
type input "pantry"
click at [432, 138] on li "Pantry / Secured Vault" at bounding box center [501, 133] width 279 height 14
click at [431, 113] on span "Select location" at bounding box center [495, 109] width 266 height 14
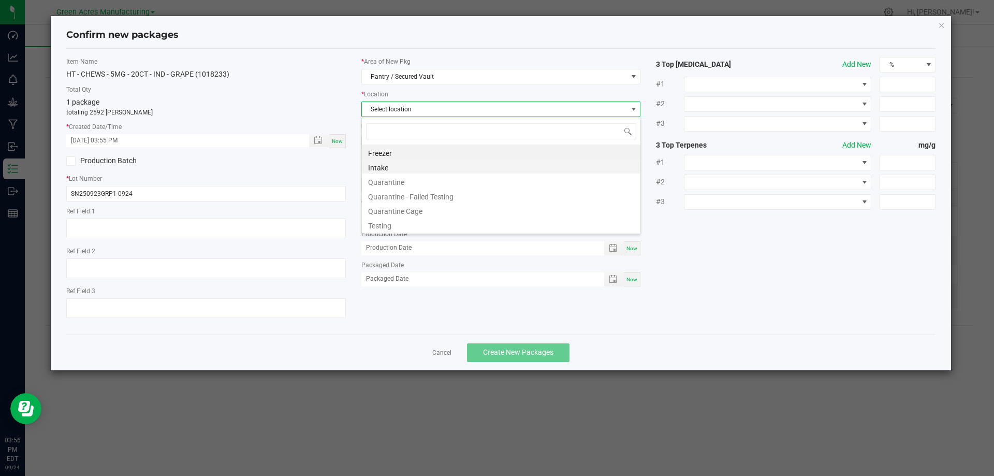
click at [405, 165] on li "Intake" at bounding box center [501, 166] width 279 height 14
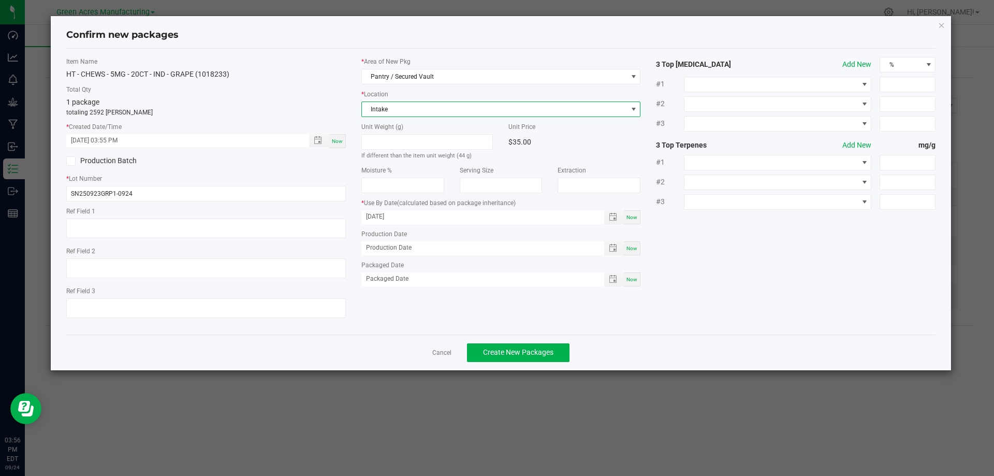
click at [316, 94] on label "Total Qty" at bounding box center [206, 89] width 280 height 9
click at [343, 141] on div "Now" at bounding box center [337, 141] width 17 height 14
type input "09/24/2025 03:56 PM"
click at [336, 106] on div "1 package totaling 2592 eaches" at bounding box center [206, 107] width 280 height 20
drag, startPoint x: 336, startPoint y: 141, endPoint x: 332, endPoint y: 130, distance: 10.8
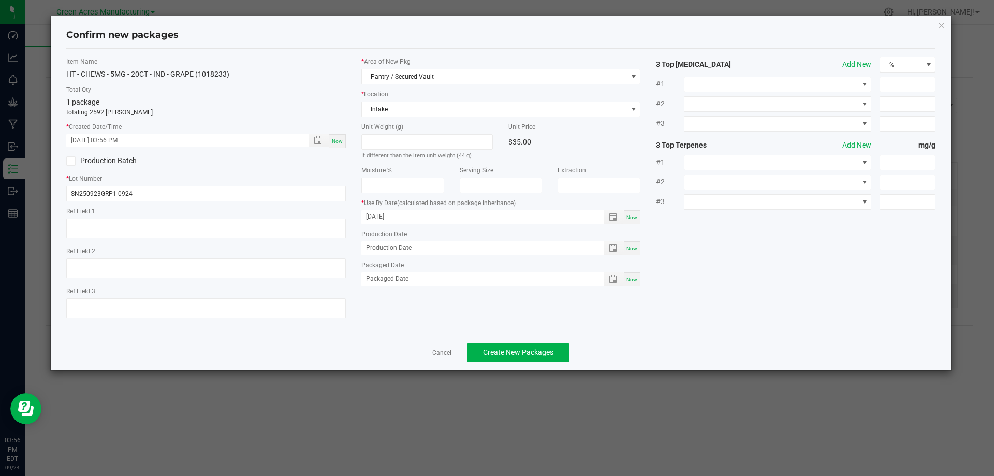
click at [336, 141] on span "Now" at bounding box center [337, 141] width 11 height 6
click at [322, 106] on div "1 package totaling 2592 eaches" at bounding box center [206, 107] width 280 height 20
click at [515, 350] on span "Create New Packages" at bounding box center [518, 352] width 70 height 8
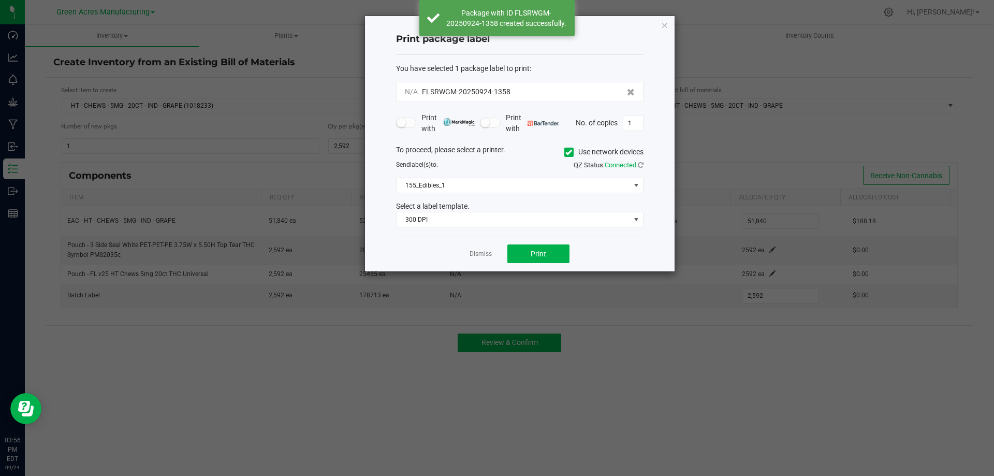
click at [510, 169] on div "Send label(s) to:" at bounding box center [454, 164] width 132 height 9
click at [639, 123] on input "1" at bounding box center [633, 123] width 20 height 14
type input "2"
click at [515, 159] on div "To proceed, please select a printer. Use network devices" at bounding box center [519, 152] width 263 height 16
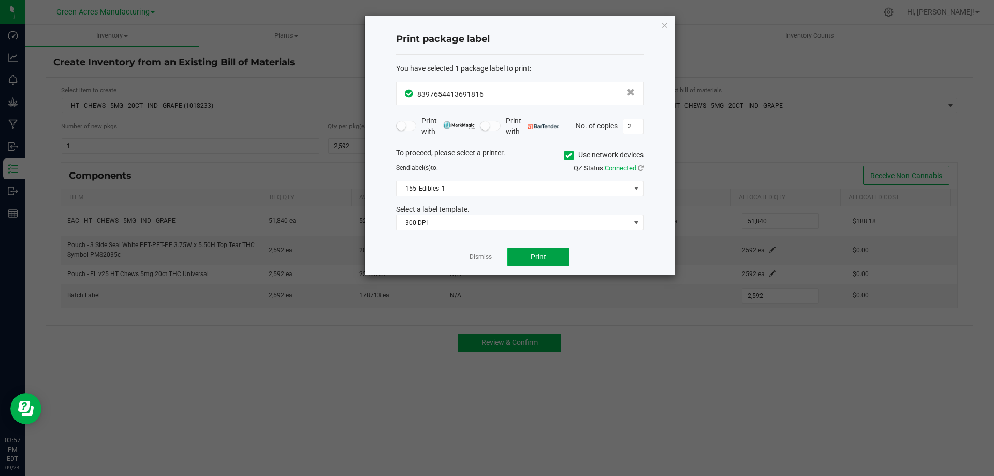
click at [544, 261] on span "Print" at bounding box center [539, 257] width 16 height 8
click at [484, 257] on link "Dismiss" at bounding box center [481, 257] width 22 height 9
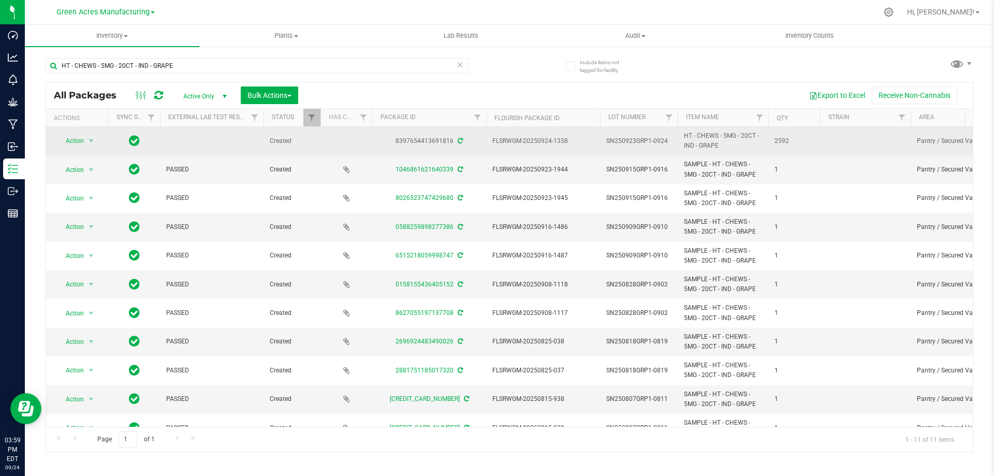
click at [647, 140] on span "SN250923GRP1-0924" at bounding box center [638, 141] width 65 height 10
click at [647, 140] on input "SN250923GRP1-0924" at bounding box center [637, 141] width 74 height 16
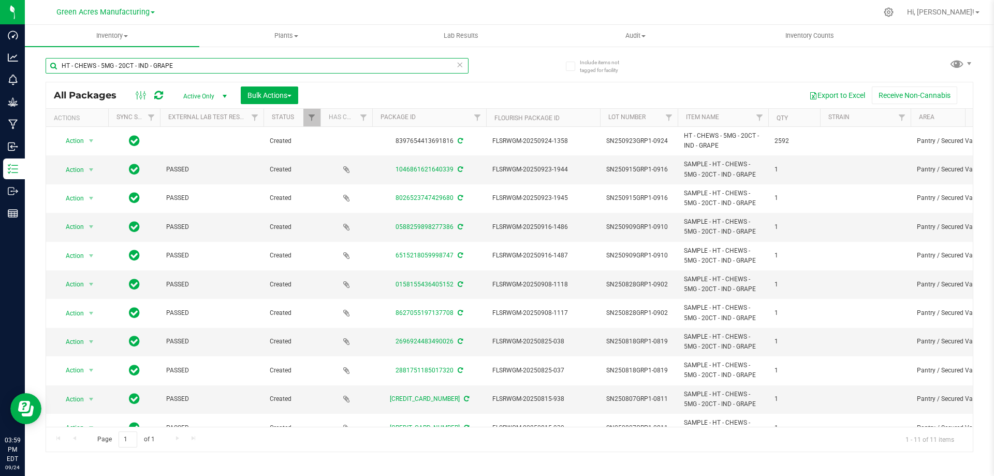
click at [188, 66] on input "HT - CHEWS - 5MG - 20CT - IND - GRAPE" at bounding box center [257, 66] width 423 height 16
paste input "SN250923GRP1-0924"
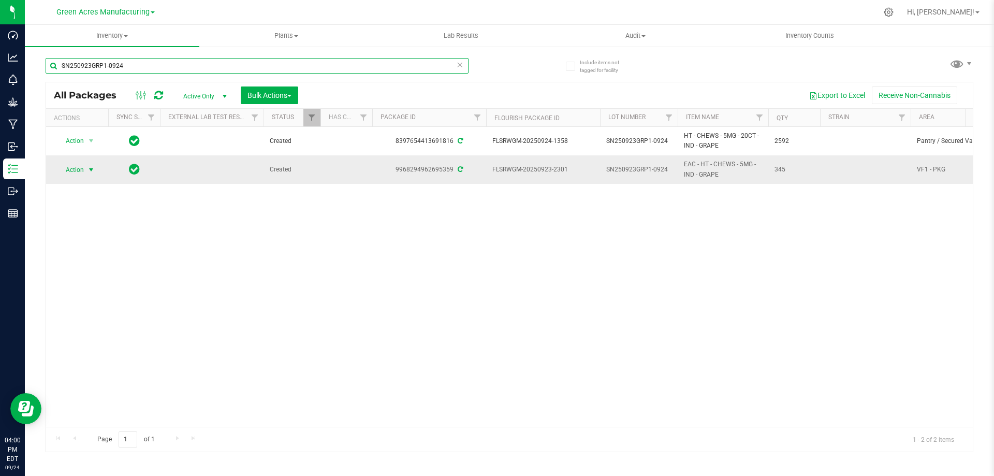
type input "SN250923GRP1-0924"
click at [70, 171] on span "Action" at bounding box center [70, 170] width 28 height 14
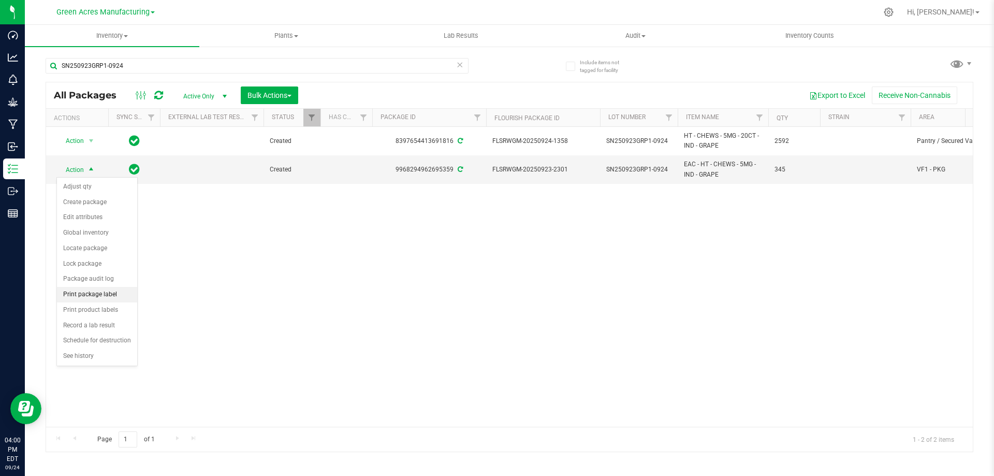
click at [103, 295] on li "Print package label" at bounding box center [97, 295] width 80 height 16
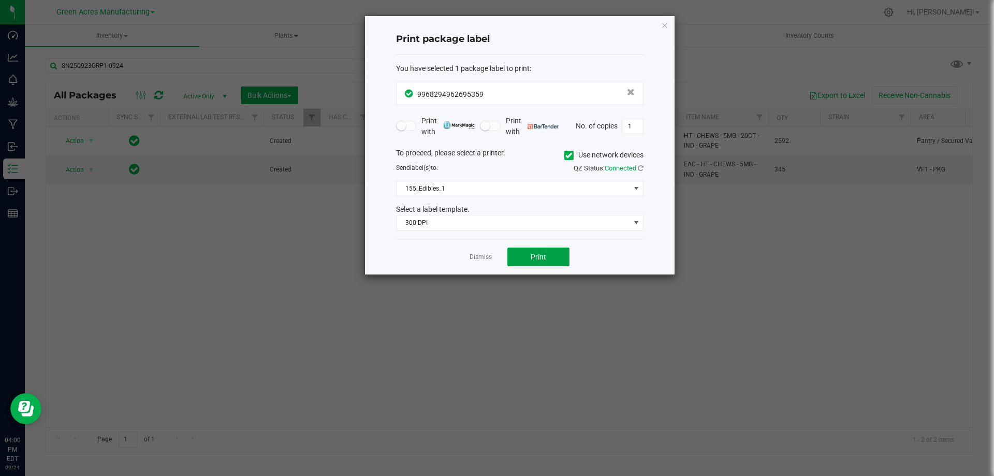
click at [541, 254] on span "Print" at bounding box center [539, 257] width 16 height 8
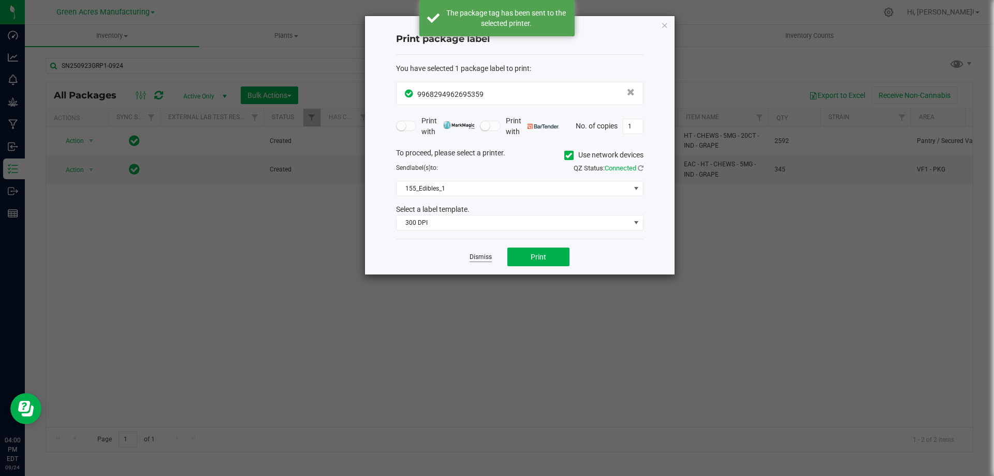
click at [482, 258] on link "Dismiss" at bounding box center [481, 257] width 22 height 9
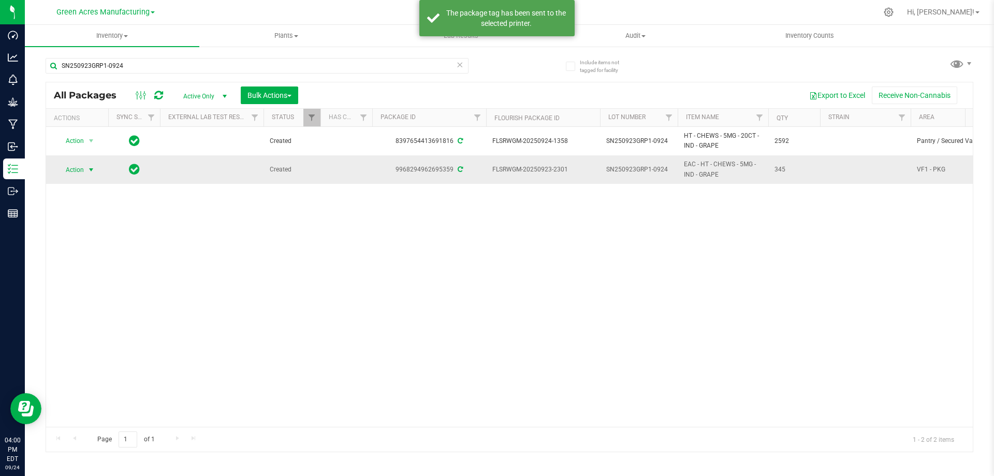
click at [74, 170] on span "Action" at bounding box center [70, 170] width 28 height 14
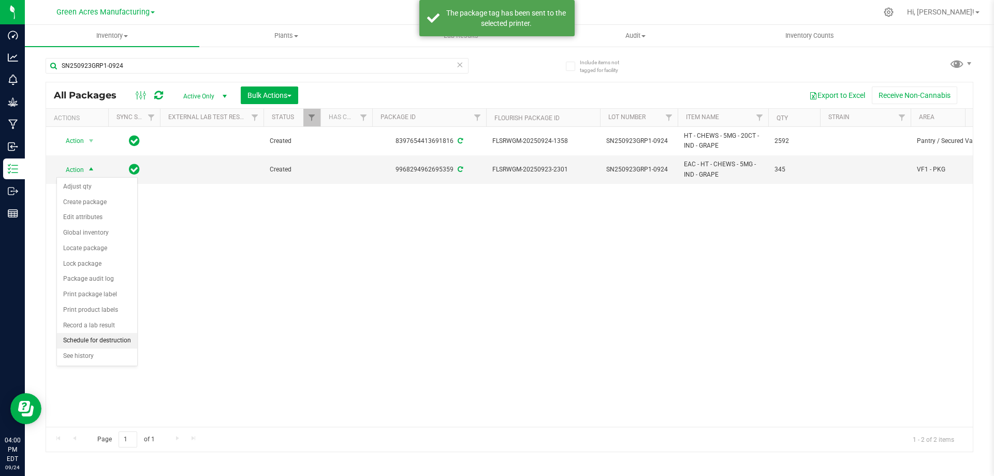
click at [93, 344] on li "Schedule for destruction" at bounding box center [97, 341] width 80 height 16
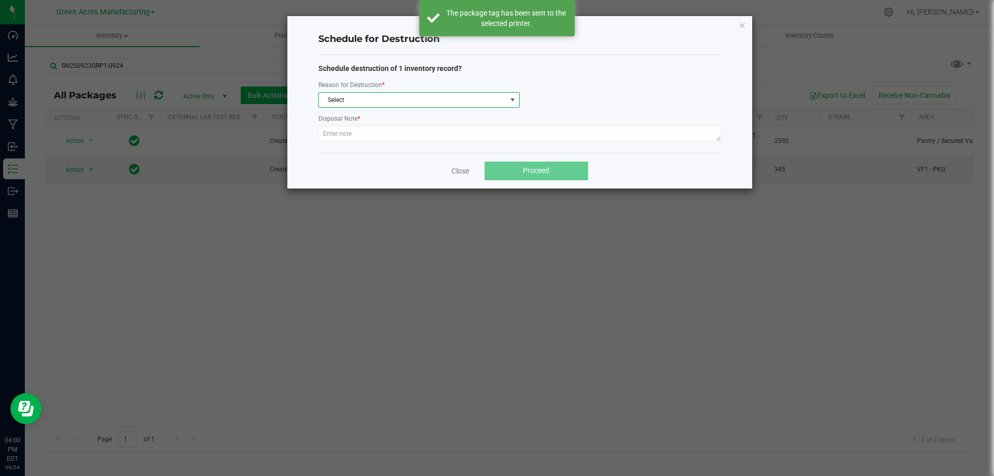
click at [383, 101] on span "Select" at bounding box center [412, 100] width 187 height 14
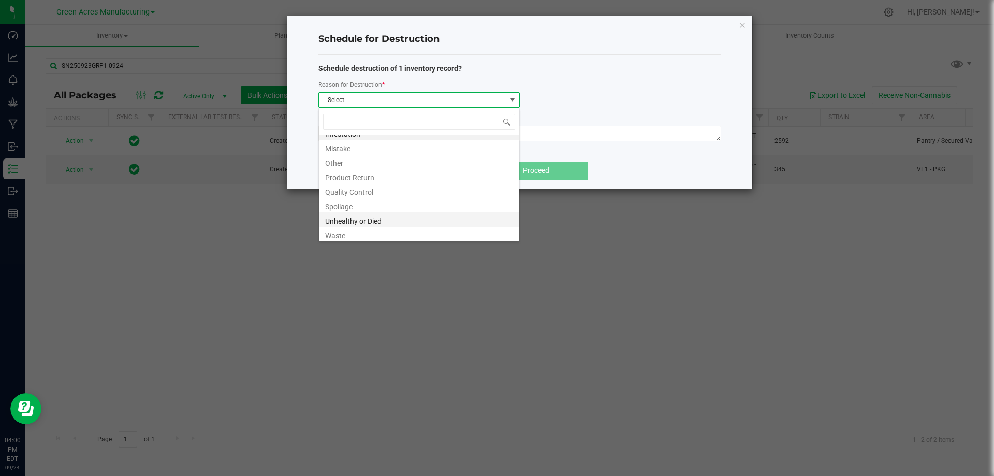
scroll to position [12, 0]
click at [348, 236] on li "Waste" at bounding box center [419, 231] width 200 height 14
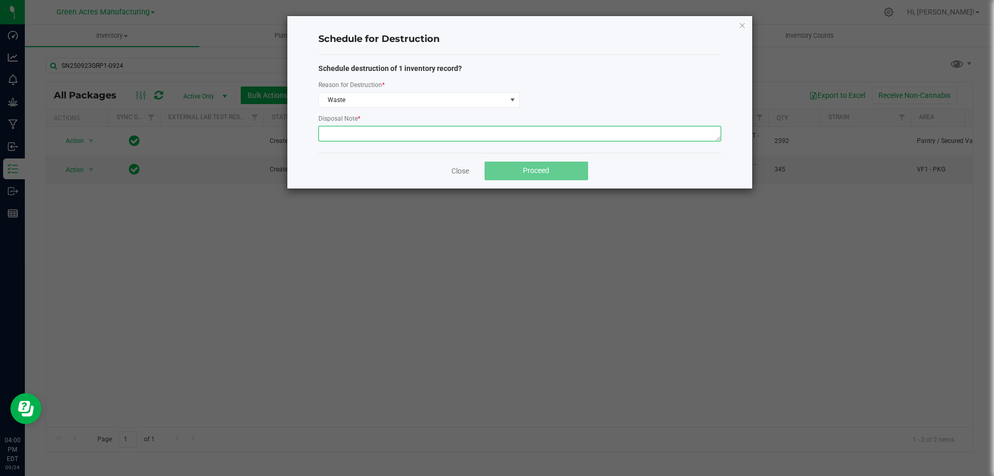
click at [361, 139] on textarea at bounding box center [519, 134] width 403 height 16
type textarea "waste after packing out"
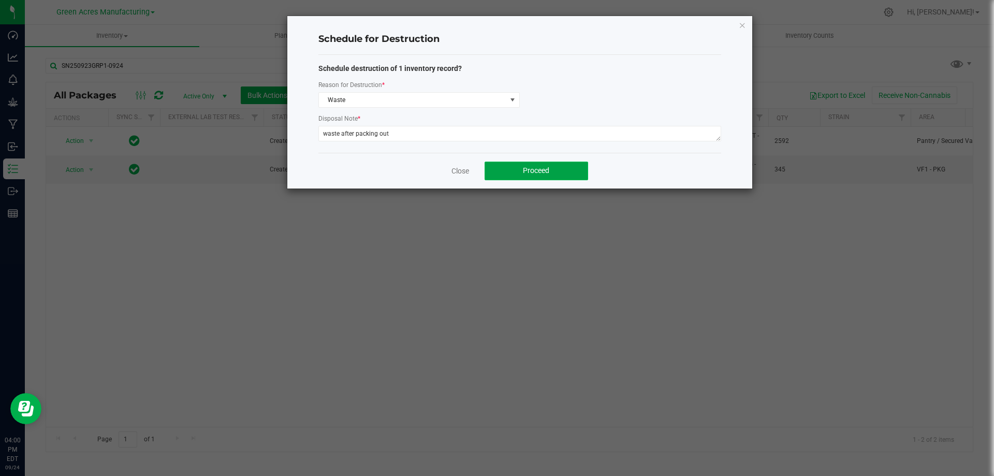
click at [522, 171] on button "Proceed" at bounding box center [537, 171] width 104 height 19
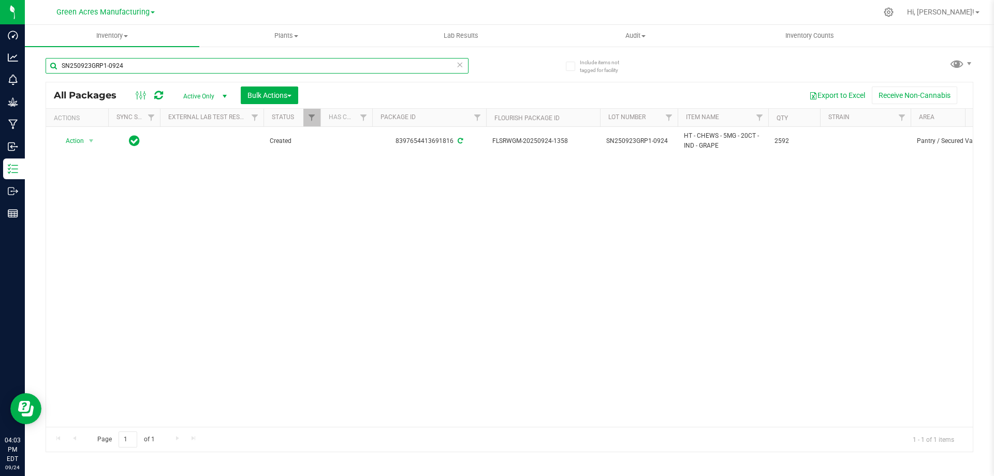
drag, startPoint x: 121, startPoint y: 69, endPoint x: 35, endPoint y: 65, distance: 86.6
click at [36, 67] on div "Include items not tagged for facility SN250923GRP1-0924 All Packages Active Onl…" at bounding box center [509, 204] width 969 height 316
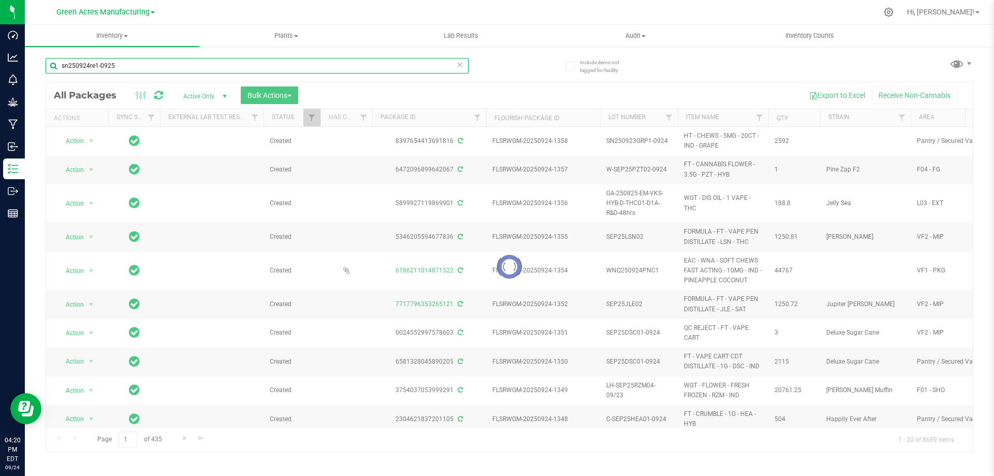
type input "sn250924re1-0925"
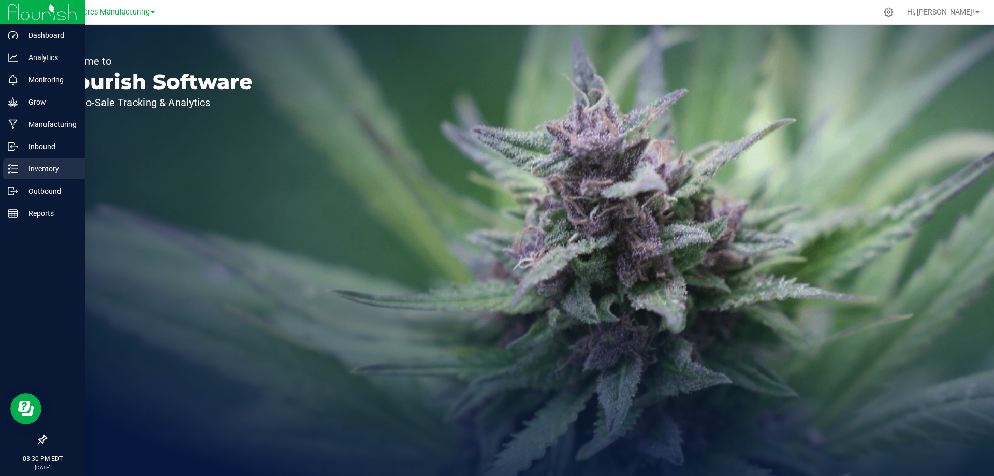
drag, startPoint x: 19, startPoint y: 169, endPoint x: 26, endPoint y: 168, distance: 7.4
click at [20, 169] on p "Inventory" at bounding box center [49, 169] width 62 height 12
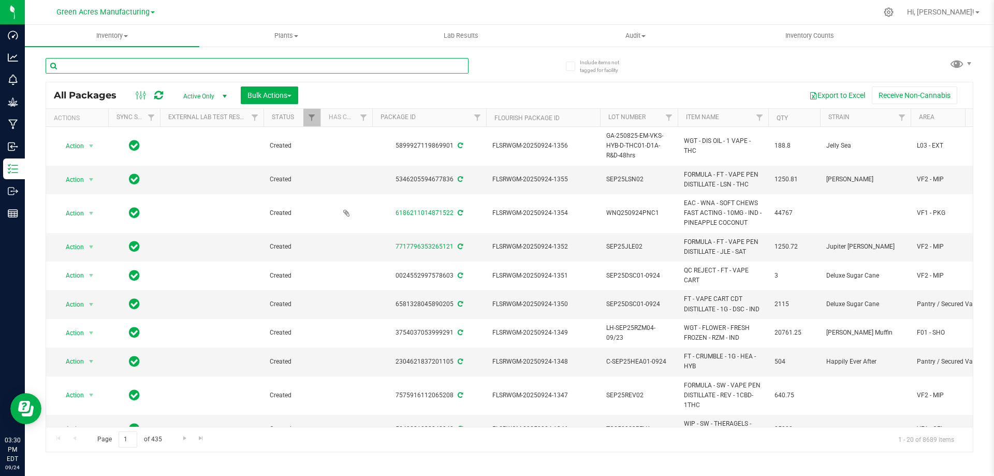
click at [179, 71] on input "text" at bounding box center [257, 66] width 423 height 16
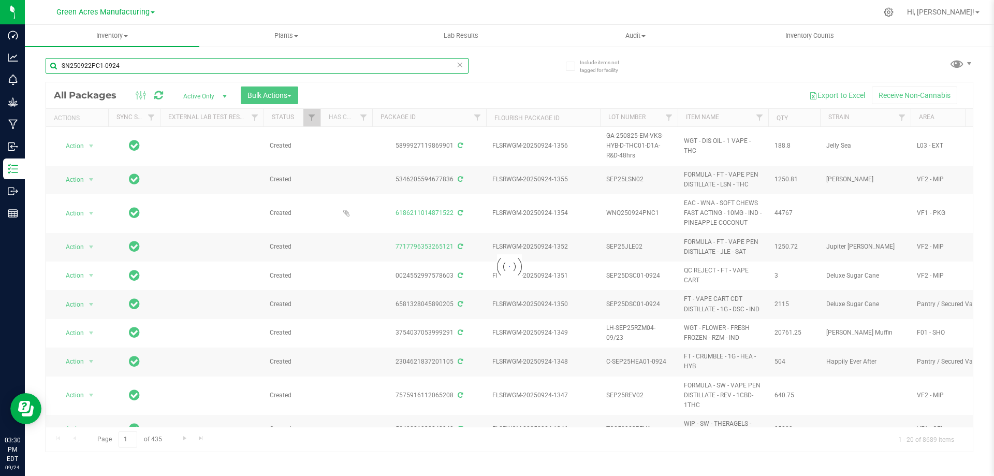
type input "SN250922PC1-0924"
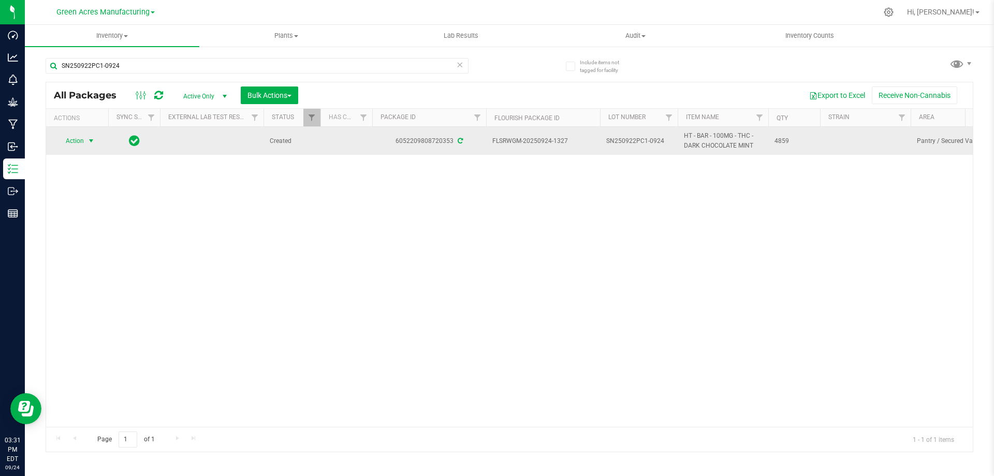
click at [82, 143] on span "Action" at bounding box center [70, 141] width 28 height 14
click at [78, 142] on span "Action" at bounding box center [70, 141] width 28 height 14
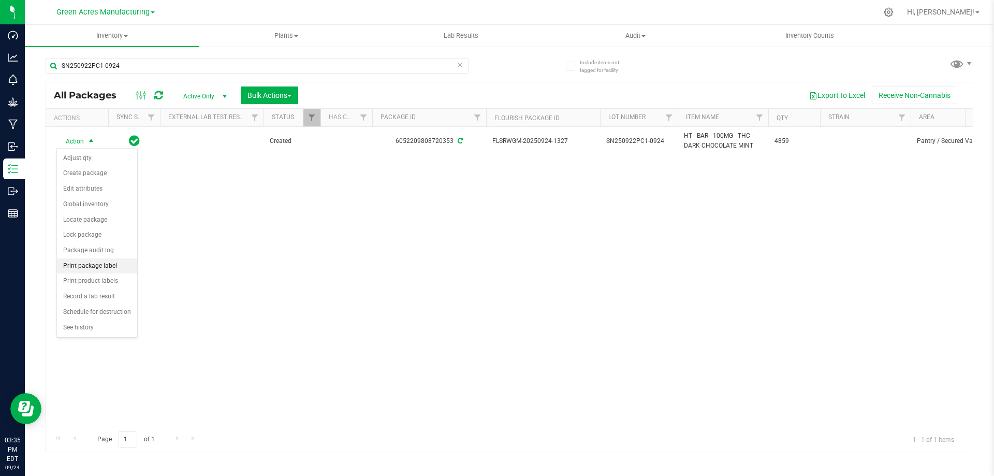
click at [92, 264] on li "Print package label" at bounding box center [97, 266] width 80 height 16
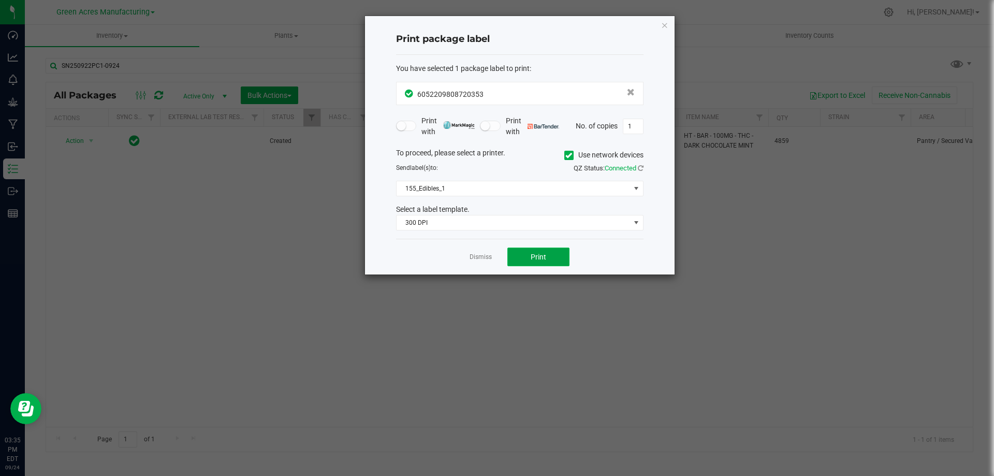
click at [547, 258] on button "Print" at bounding box center [538, 257] width 62 height 19
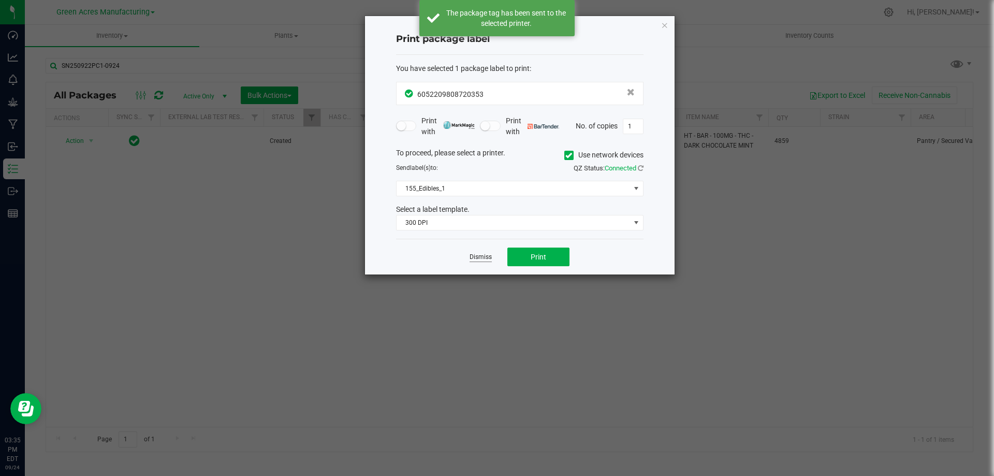
click at [482, 258] on link "Dismiss" at bounding box center [481, 257] width 22 height 9
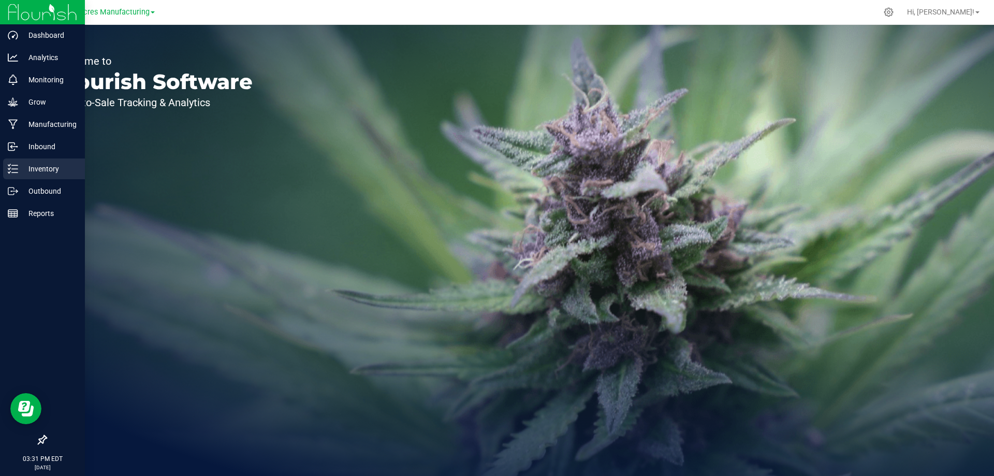
click at [13, 170] on icon at bounding box center [13, 169] width 10 height 10
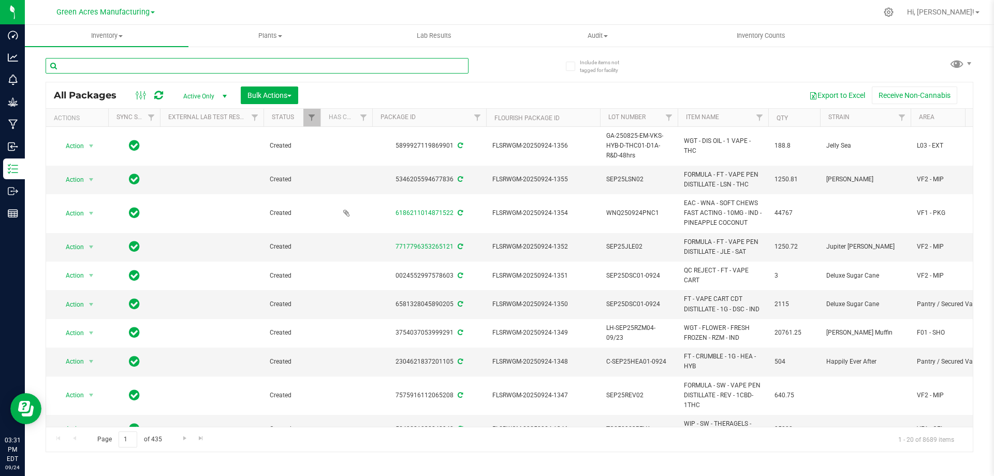
click at [241, 60] on input "text" at bounding box center [257, 66] width 423 height 16
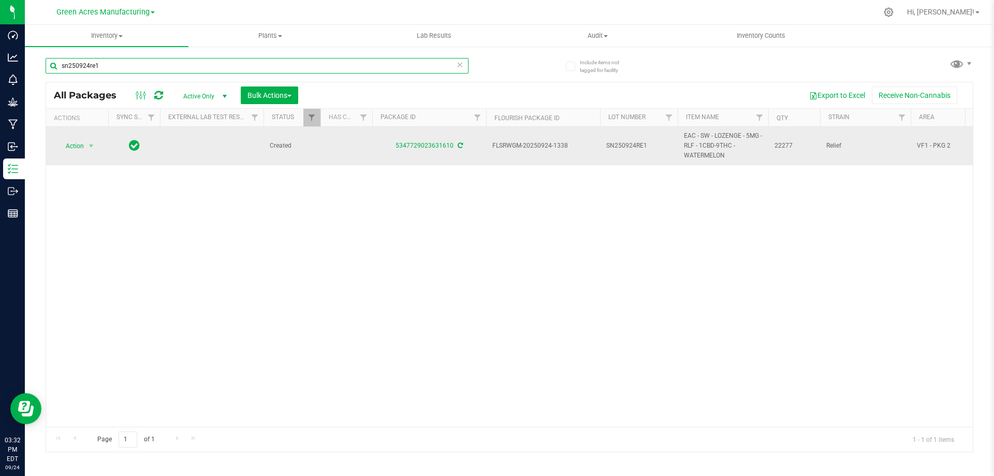
type input "sn250924re1"
click at [655, 148] on span "SN250924RE1" at bounding box center [638, 146] width 65 height 10
type input "SN250924RE1-0925"
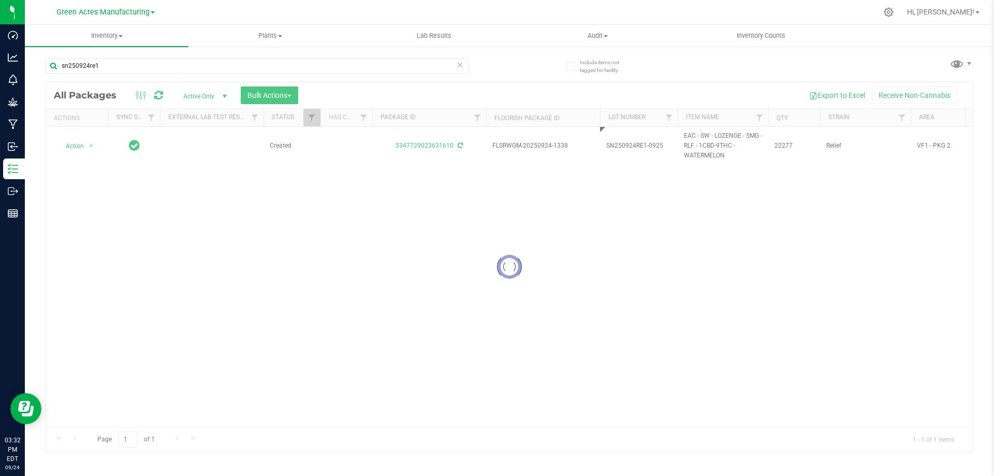
click at [569, 310] on div "Loading... All Packages Active Only Active Only Lab Samples Locked All External…" at bounding box center [510, 267] width 928 height 370
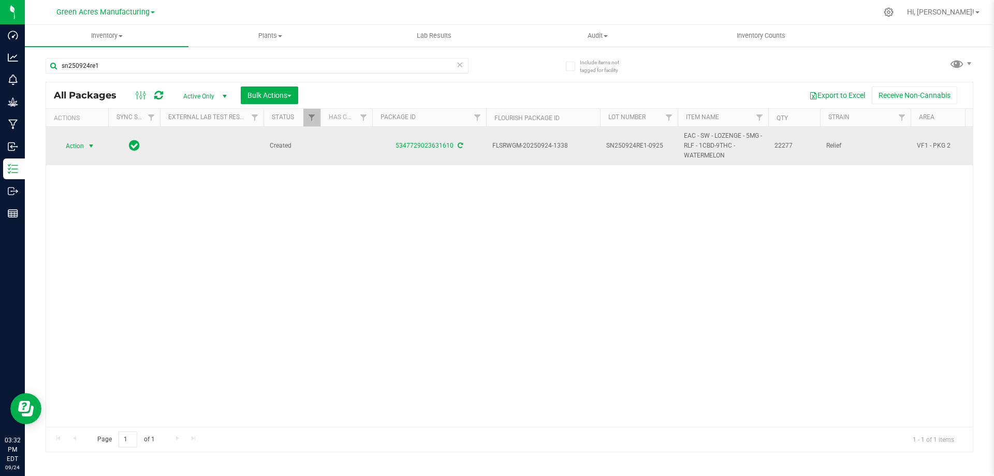
click at [81, 149] on span "Action" at bounding box center [70, 146] width 28 height 14
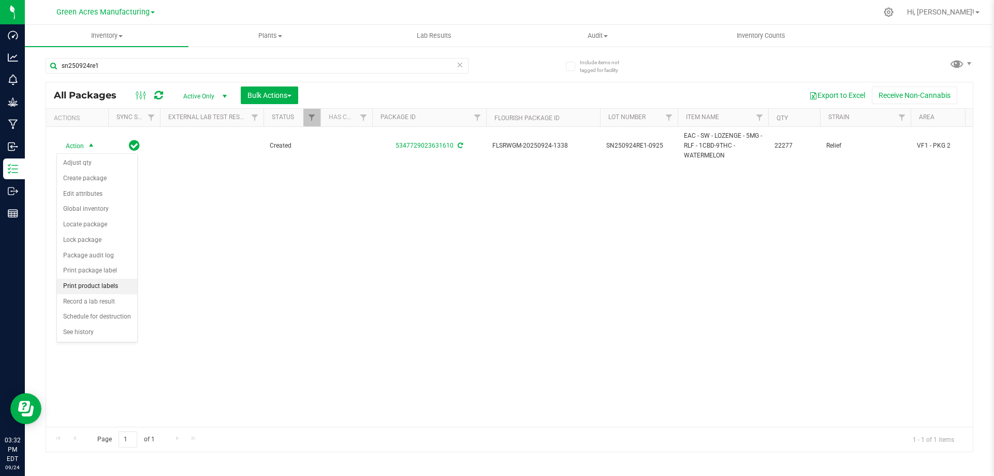
click at [91, 282] on li "Print product labels" at bounding box center [97, 287] width 80 height 16
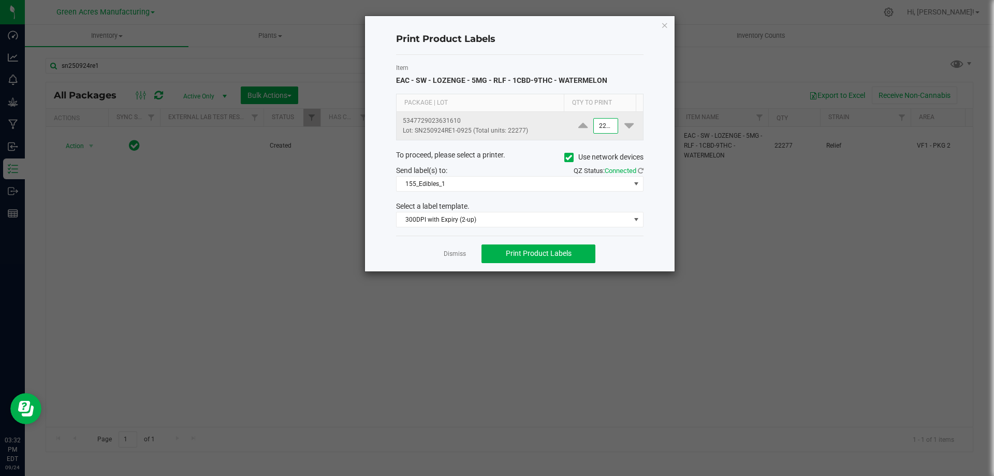
click at [594, 127] on input "22277" at bounding box center [606, 126] width 24 height 14
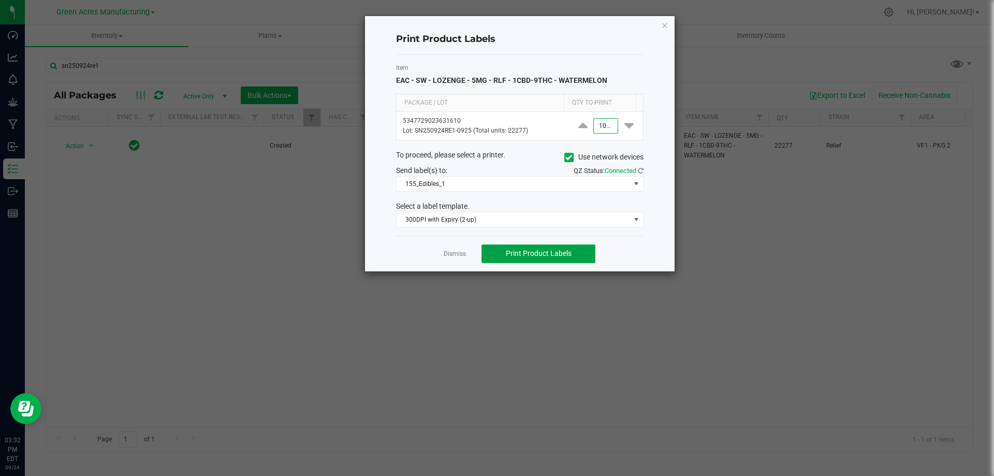
type input "1,000"
click at [530, 251] on span "Print Product Labels" at bounding box center [539, 253] width 66 height 8
click at [446, 252] on link "Dismiss" at bounding box center [455, 254] width 22 height 9
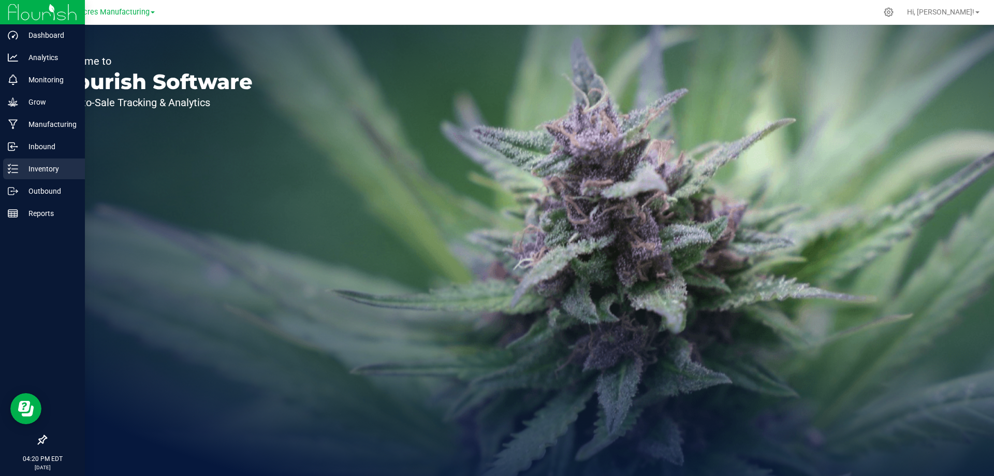
click at [13, 165] on line at bounding box center [15, 165] width 6 height 0
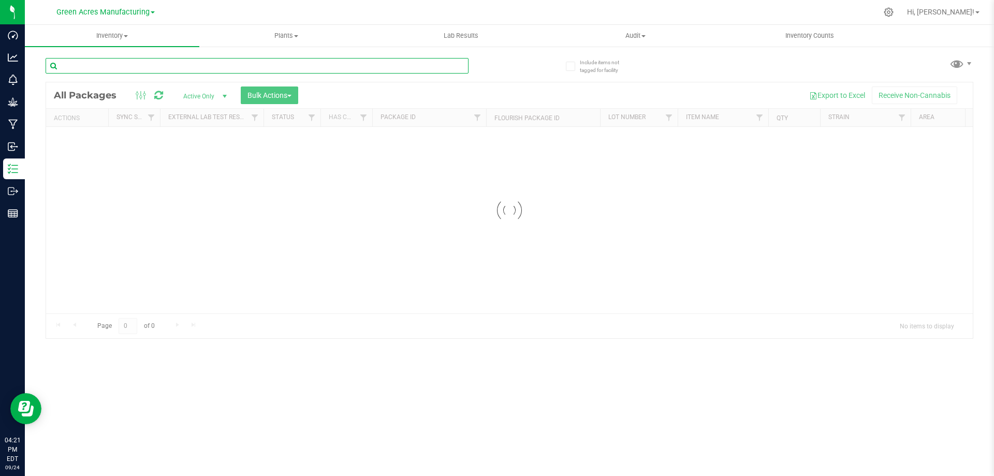
click at [102, 63] on input "text" at bounding box center [257, 66] width 423 height 16
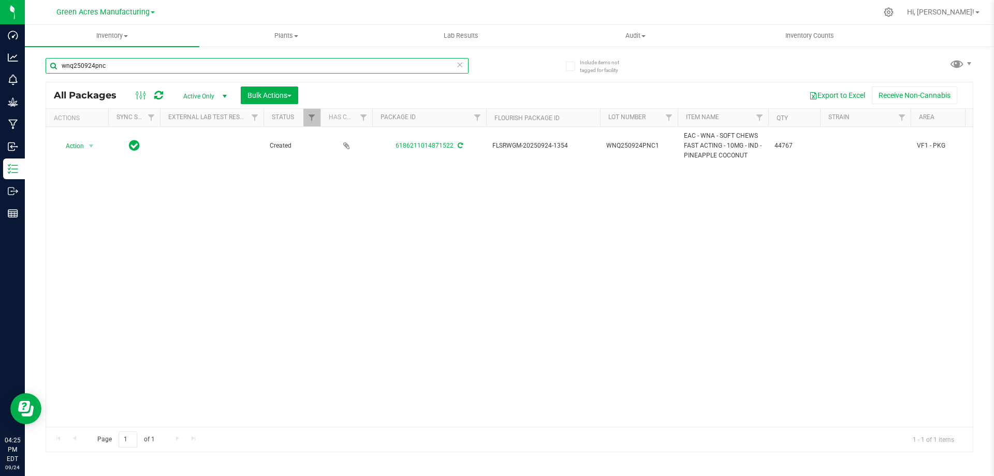
type input "wnq250924pnc"
click at [638, 318] on div "Action Action Adjust qty Create package Edit attributes Global inventory Locate…" at bounding box center [509, 277] width 927 height 300
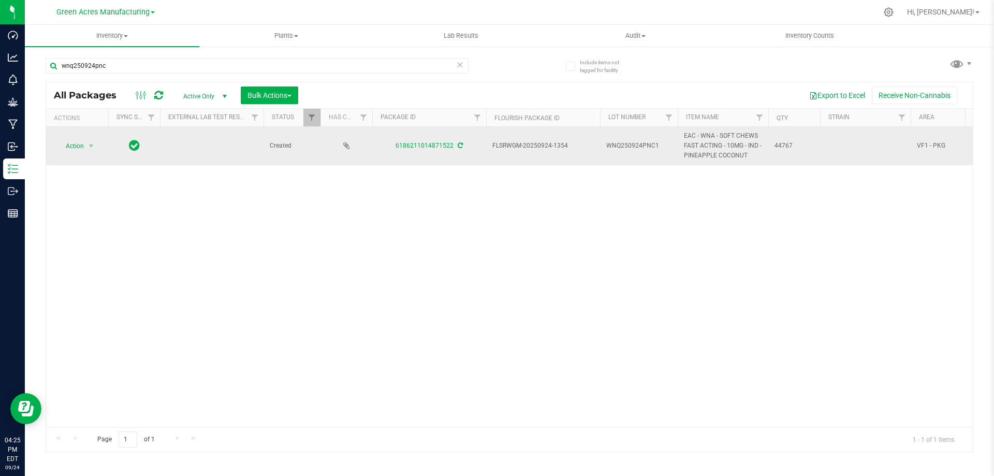
click at [663, 147] on span "WNQ250924PNC1" at bounding box center [638, 146] width 65 height 10
type input "WNQ250924PNC1-0925"
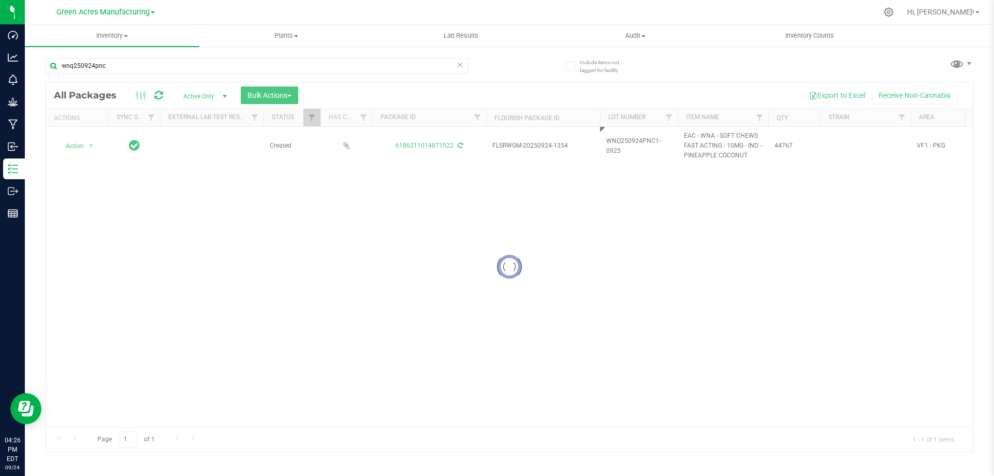
click at [536, 219] on div "Loading... All Packages Active Only Active Only Lab Samples Locked All External…" at bounding box center [510, 267] width 928 height 370
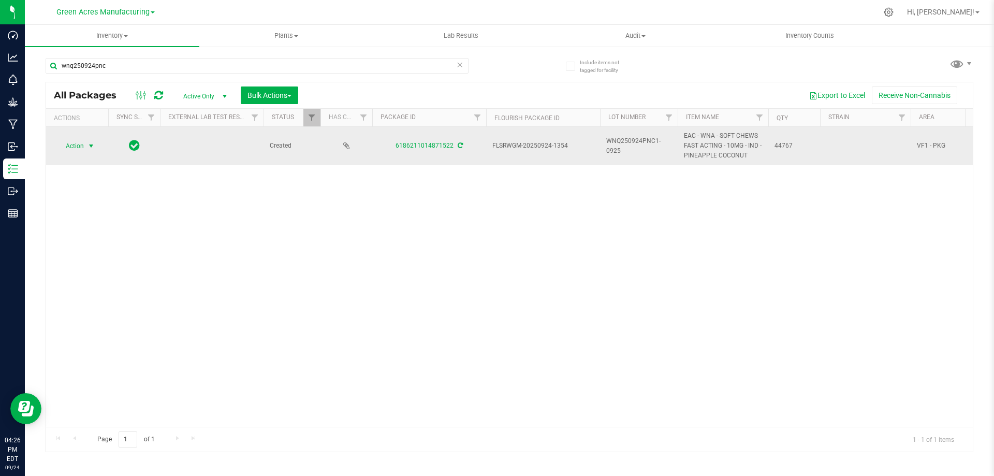
drag, startPoint x: 71, startPoint y: 145, endPoint x: 75, endPoint y: 138, distance: 7.4
click at [72, 144] on span "Action" at bounding box center [70, 146] width 28 height 14
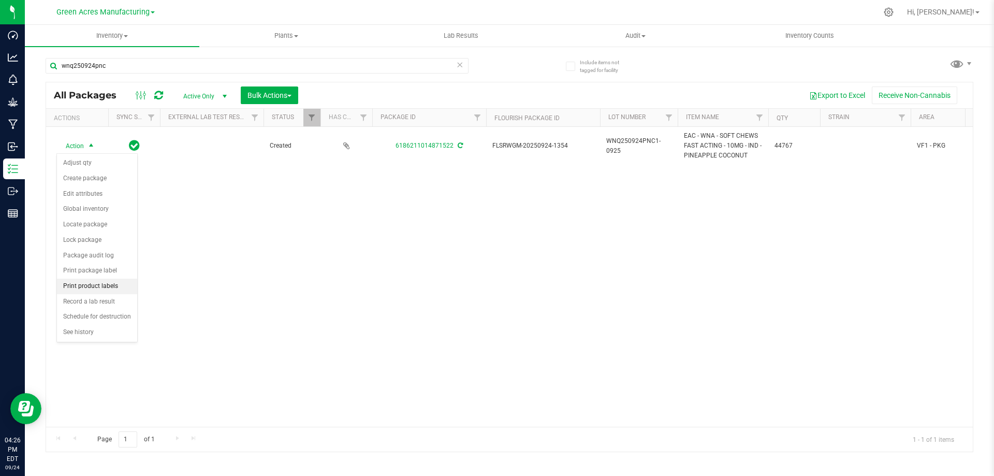
click at [115, 288] on li "Print product labels" at bounding box center [97, 287] width 80 height 16
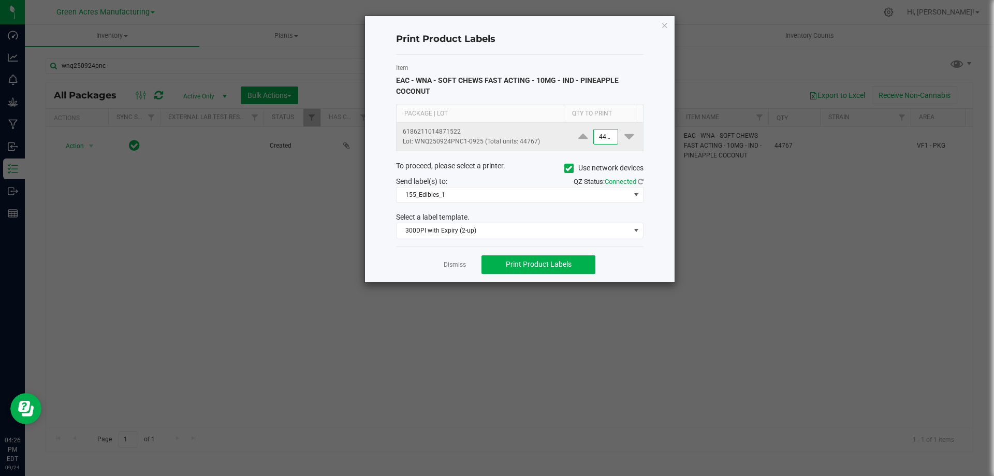
click at [596, 137] on input "44767" at bounding box center [606, 136] width 24 height 14
type input "4"
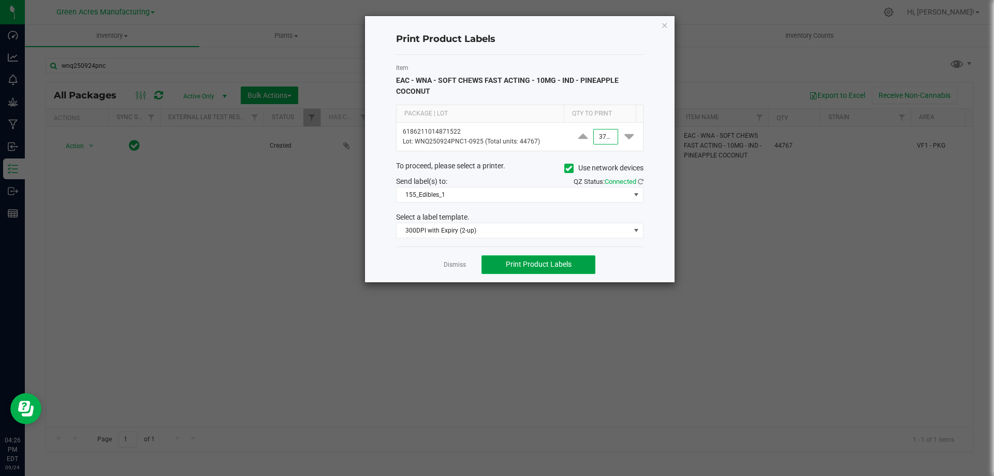
type input "3,750"
click at [520, 265] on span "Print Product Labels" at bounding box center [539, 264] width 66 height 8
click at [457, 265] on link "Dismiss" at bounding box center [455, 264] width 22 height 9
